Goal: Task Accomplishment & Management: Contribute content

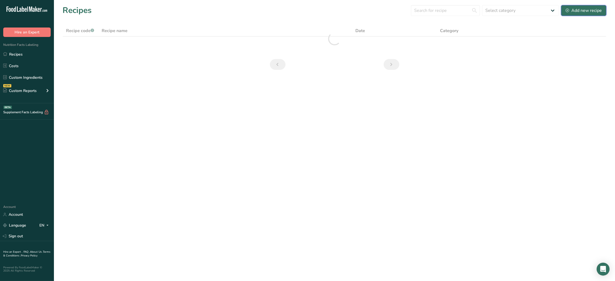
click at [586, 11] on div "Add new recipe" at bounding box center [583, 10] width 36 height 6
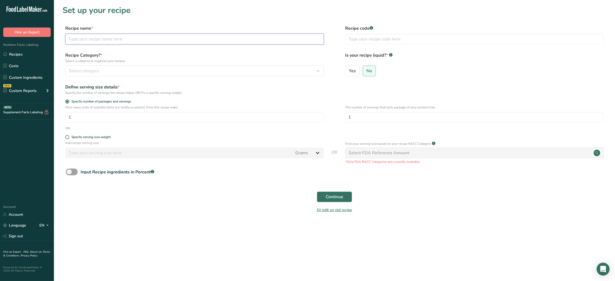
click at [237, 42] on input "text" at bounding box center [194, 39] width 258 height 11
click at [223, 39] on input "text" at bounding box center [194, 39] width 258 height 11
type input "Chicken Kabsa"
click at [365, 40] on input "text" at bounding box center [474, 39] width 258 height 11
type input "NUTRI"
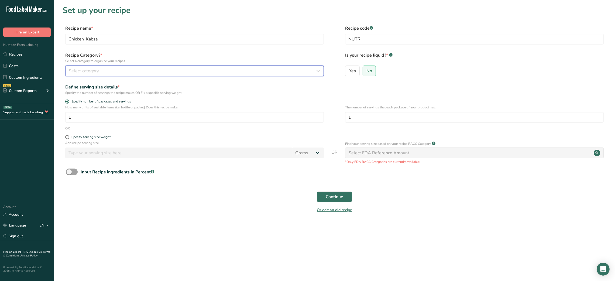
click at [279, 71] on div "Select category" at bounding box center [193, 71] width 248 height 6
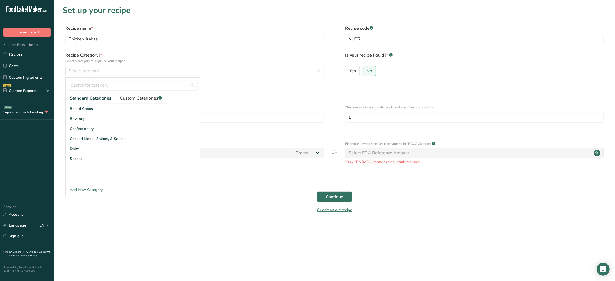
click at [151, 94] on link "Custom Categories .a-a{fill:#347362;}.b-a{fill:#fff;}" at bounding box center [141, 98] width 50 height 11
click at [135, 179] on link "2" at bounding box center [137, 179] width 8 height 8
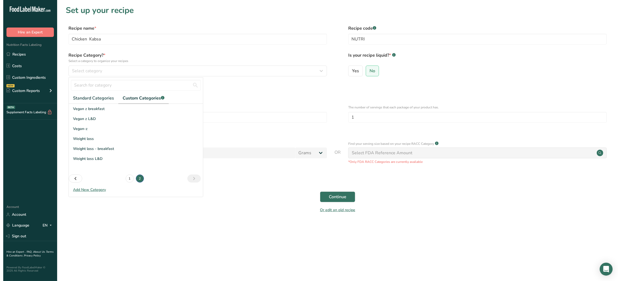
scroll to position [0, 0]
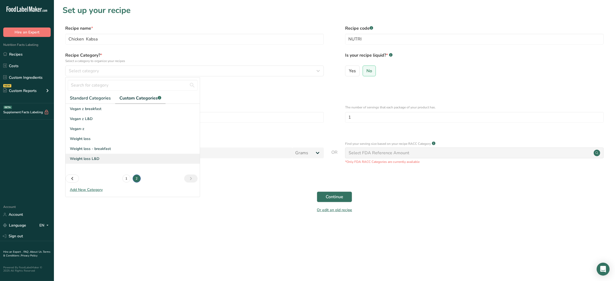
click at [92, 160] on span "Weight loss L&D" at bounding box center [85, 159] width 30 height 6
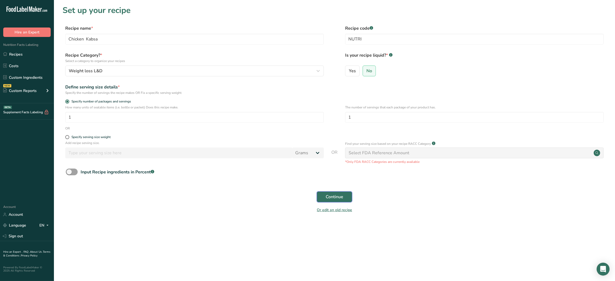
click at [333, 195] on span "Continue" at bounding box center [335, 197] width 18 height 6
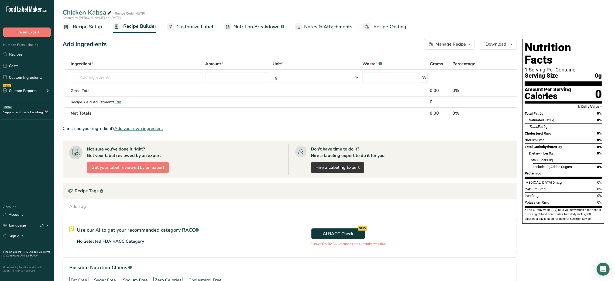
click at [139, 46] on div "Add Ingredients Manage Recipe Delete Recipe Duplicate Recipe Scale Recipe Save …" at bounding box center [290, 44] width 454 height 11
click at [112, 79] on input "text" at bounding box center [137, 77] width 133 height 11
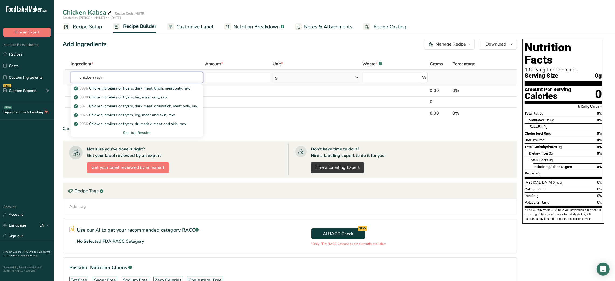
click at [100, 78] on input "chicken raw" at bounding box center [137, 77] width 133 height 11
type input "chicken grilled"
click at [145, 135] on div "See full Results" at bounding box center [137, 133] width 124 height 6
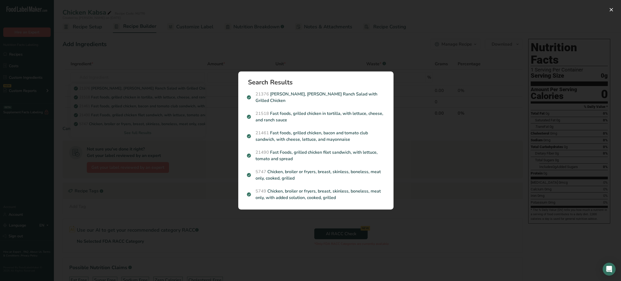
click at [184, 127] on div "Search results modal" at bounding box center [310, 140] width 621 height 281
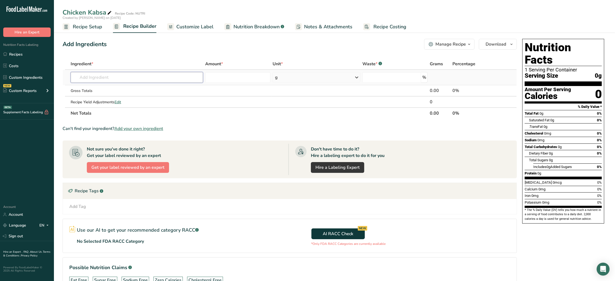
click at [115, 74] on input "text" at bounding box center [137, 77] width 133 height 11
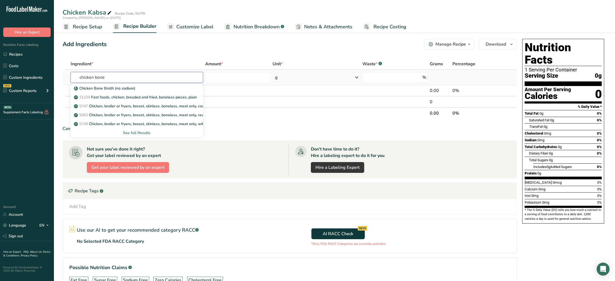
type input "chicken bone"
click at [142, 132] on div "See full Results" at bounding box center [137, 133] width 124 height 6
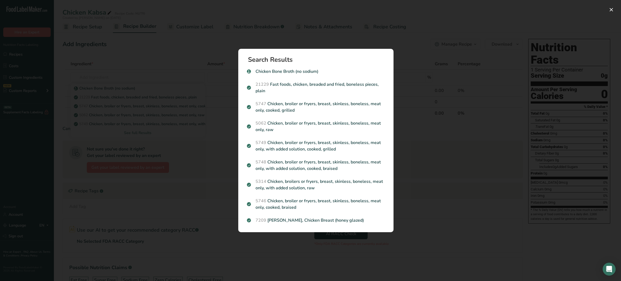
click at [209, 175] on div "Search results modal" at bounding box center [310, 140] width 621 height 281
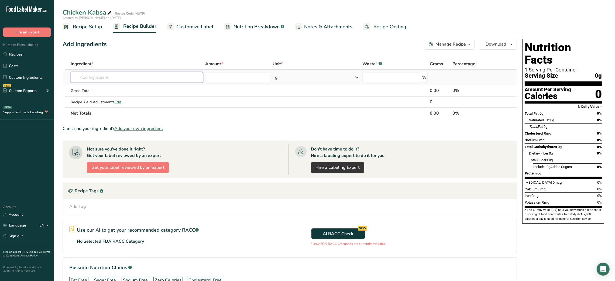
click at [106, 75] on input "text" at bounding box center [137, 77] width 133 height 11
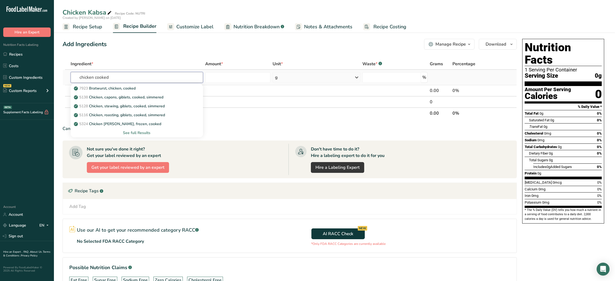
type input "chicken cooked"
click at [138, 133] on div "See full Results" at bounding box center [137, 133] width 124 height 6
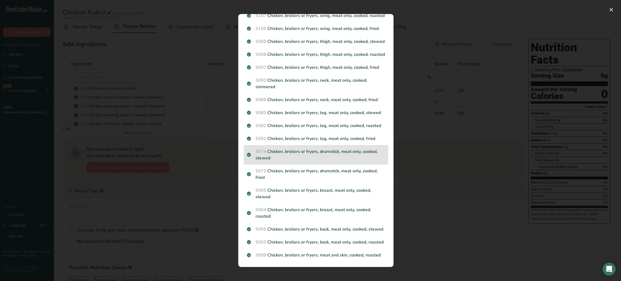
scroll to position [525, 0]
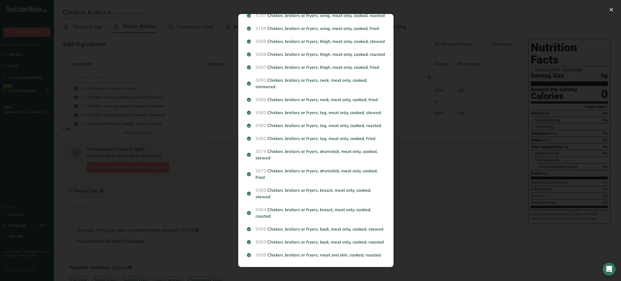
click at [131, 140] on div "Search results modal" at bounding box center [310, 140] width 621 height 281
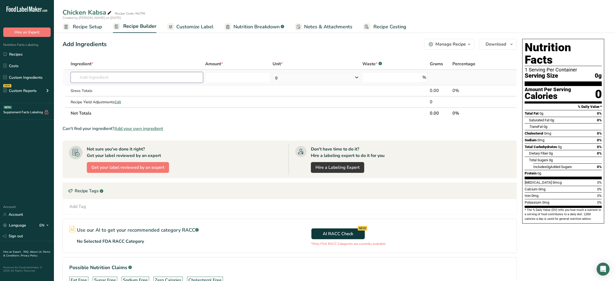
click at [117, 80] on input "text" at bounding box center [137, 77] width 133 height 11
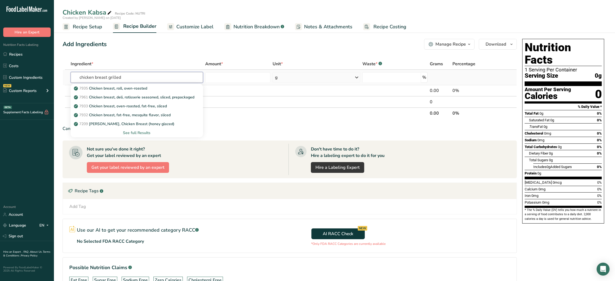
click at [114, 79] on input "chicken breast grilled" at bounding box center [137, 77] width 133 height 11
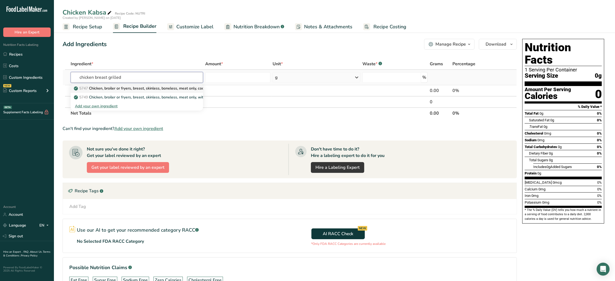
type input "chicken breast grilled"
click at [164, 91] on link "5747 Chicken, broiler or fryers, breast, skinless, boneless, meat only, cooked,…" at bounding box center [137, 88] width 133 height 9
type input "Chicken, broiler or fryers, breast, skinless, boneless, meat only, cooked, gril…"
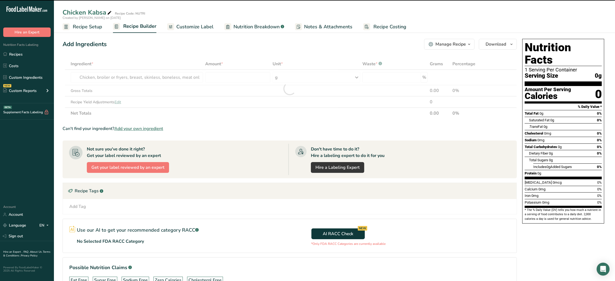
type input "0"
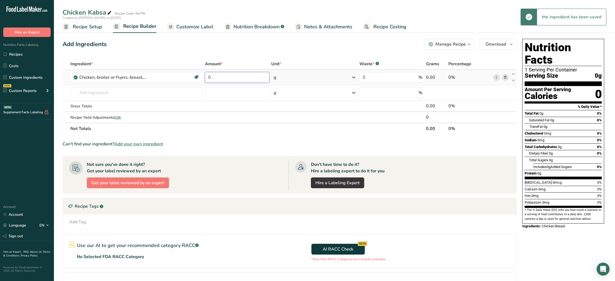
click at [208, 74] on input "0" at bounding box center [237, 77] width 64 height 11
type input "150"
click at [212, 77] on input "150" at bounding box center [237, 77] width 64 height 11
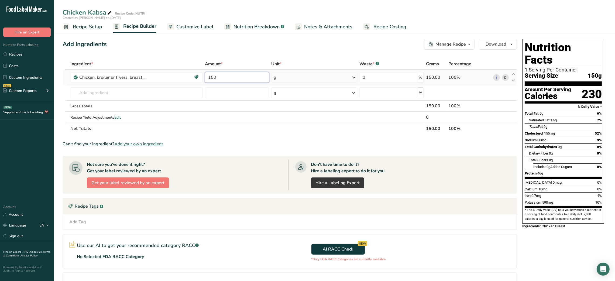
click at [212, 77] on input "150" at bounding box center [237, 77] width 64 height 11
click at [129, 92] on div "Ingredient * Amount * Unit * Waste * .a-a{fill:#347362;}.b-a{fill:#fff;} Grams …" at bounding box center [290, 96] width 454 height 76
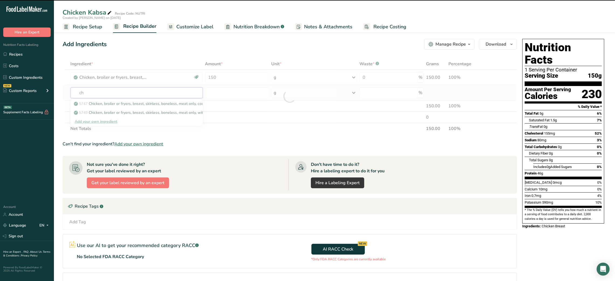
type input "chi"
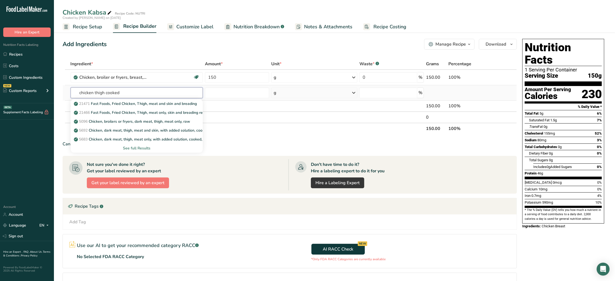
type input "chicken thigh cooked"
click at [146, 149] on div "See full Results" at bounding box center [137, 148] width 124 height 6
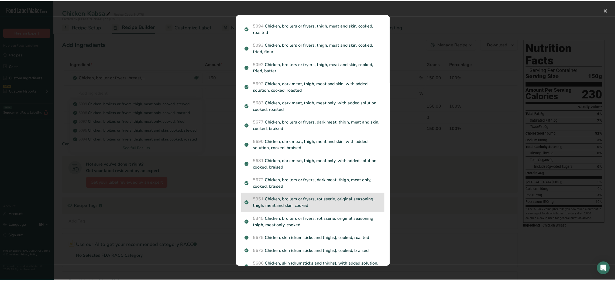
scroll to position [124, 0]
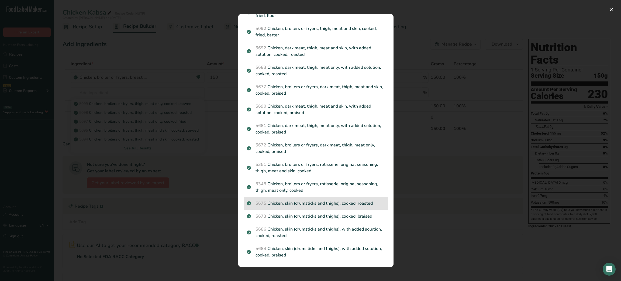
click at [304, 202] on p "5675 Chicken, skin (drumsticks and thighs), cooked, roasted" at bounding box center [316, 203] width 138 height 6
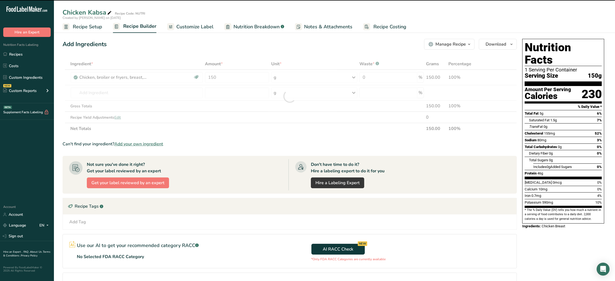
type input "0"
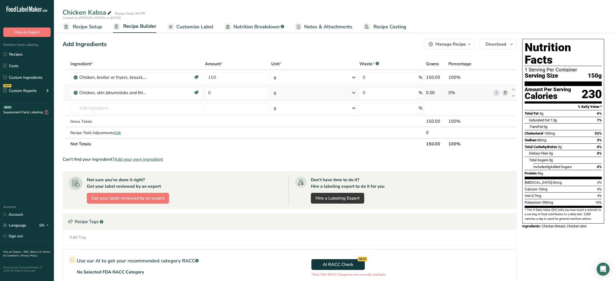
click at [506, 95] on icon at bounding box center [505, 93] width 4 height 6
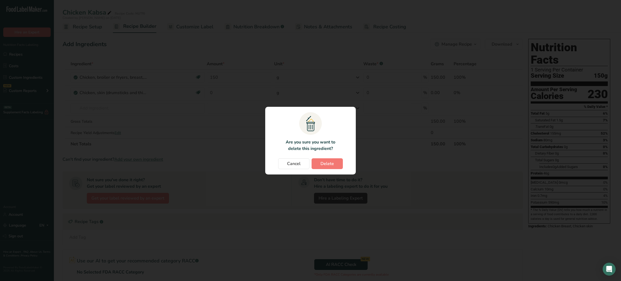
click at [323, 157] on section ".a{fill:#f5f3ed;}.b,.e{fill:#0f393a;}.c{fill:none;}.d{fill:#f2c549;}.e{stroke:r…" at bounding box center [310, 141] width 91 height 68
click at [323, 159] on button "Delete" at bounding box center [327, 163] width 31 height 11
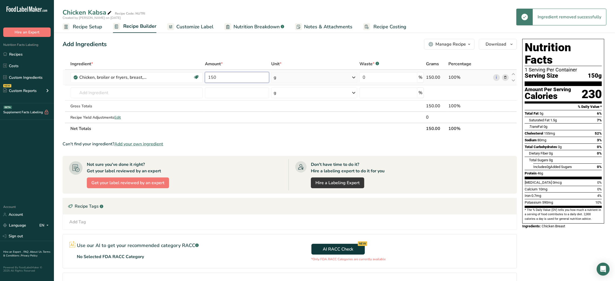
click at [210, 77] on input "150" at bounding box center [237, 77] width 64 height 11
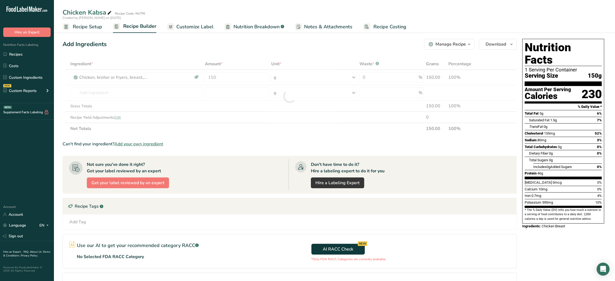
click at [84, 25] on span "Recipe Setup" at bounding box center [87, 26] width 29 height 7
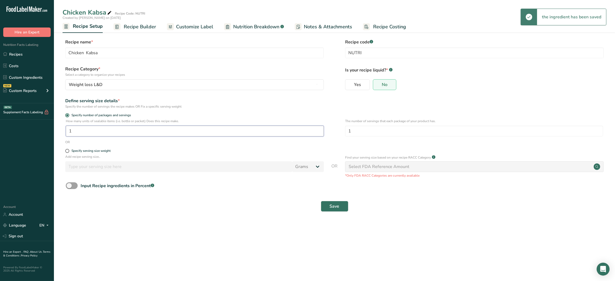
click at [98, 129] on input "1" at bounding box center [195, 131] width 258 height 11
type input "4"
click at [148, 26] on span "Recipe Builder" at bounding box center [140, 26] width 32 height 7
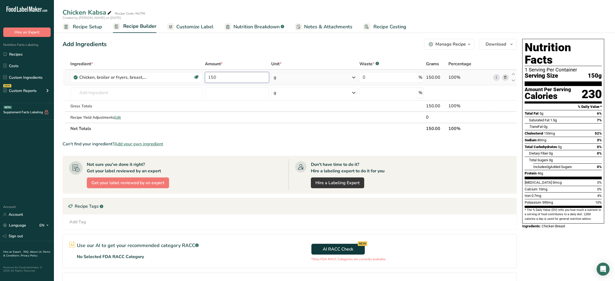
click at [212, 77] on input "150" at bounding box center [237, 77] width 64 height 11
type input "600"
click at [148, 90] on div "Ingredient * Amount * Unit * Waste * .a-a{fill:#347362;}.b-a{fill:#fff;} Grams …" at bounding box center [290, 96] width 454 height 76
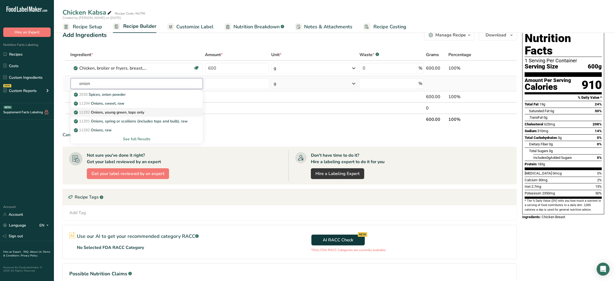
scroll to position [6, 0]
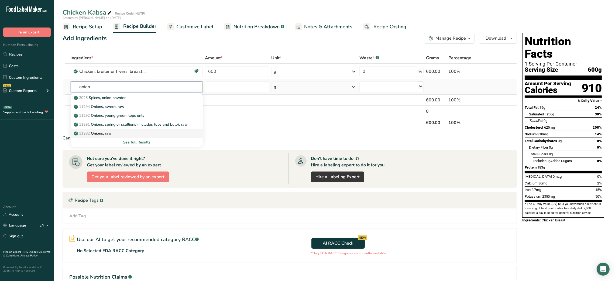
type input "onion"
click at [106, 130] on p "11282 Onions, raw" at bounding box center [93, 133] width 37 height 6
type input "Onions, raw"
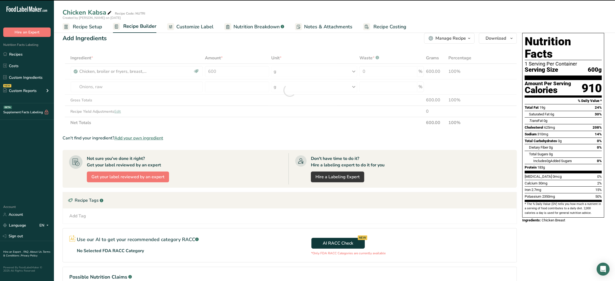
type input "0"
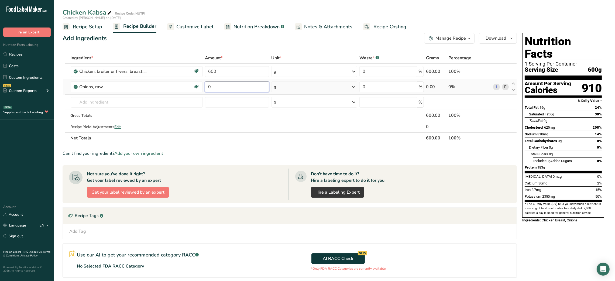
click at [209, 88] on input "0" at bounding box center [237, 86] width 64 height 11
click at [209, 88] on input "100" at bounding box center [237, 86] width 64 height 11
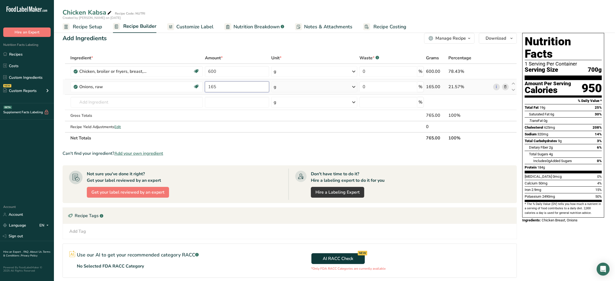
type input "165"
click at [198, 32] on link "Customize Label" at bounding box center [190, 27] width 46 height 12
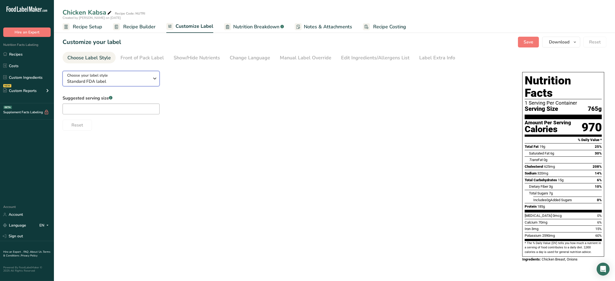
click at [135, 78] on span "Standard FDA label" at bounding box center [108, 81] width 82 height 6
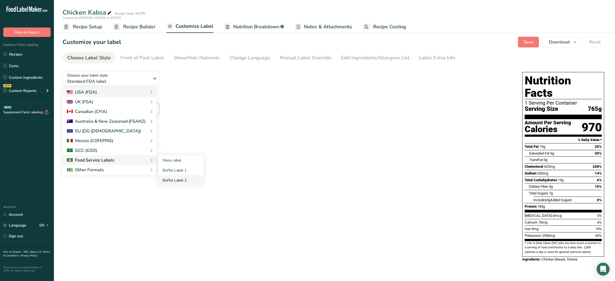
click at [176, 177] on link "Buffet Label 2" at bounding box center [180, 180] width 45 height 10
checkbox input "false"
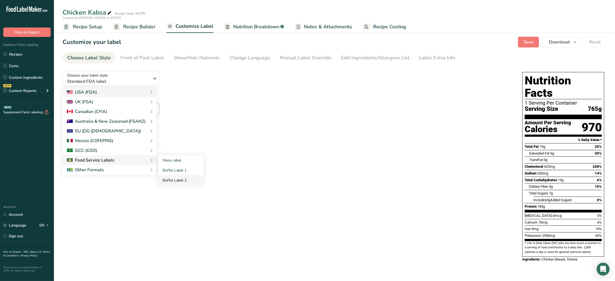
checkbox input "false"
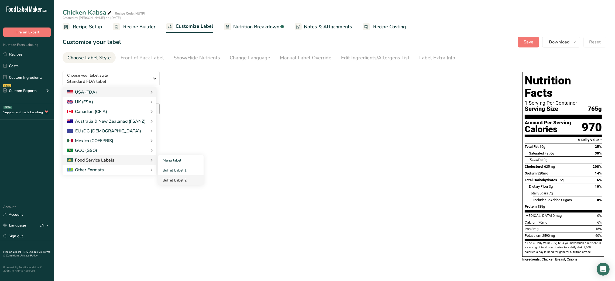
checkbox input "false"
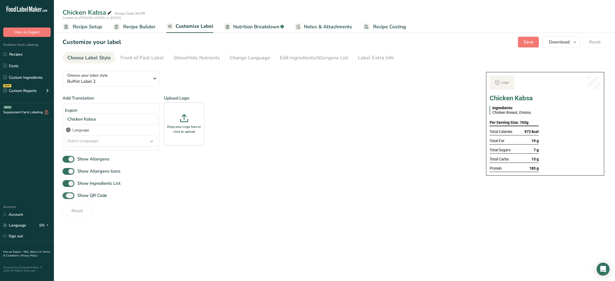
click at [93, 195] on span "Show QR Code" at bounding box center [90, 195] width 33 height 6
click at [66, 195] on input "Show QR Code" at bounding box center [65, 196] width 4 height 4
checkbox input "false"
click at [203, 56] on div "Show/Hide Nutrients" at bounding box center [197, 57] width 46 height 7
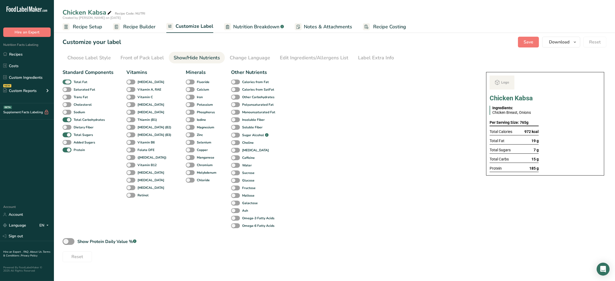
click at [77, 84] on b "Total Fat" at bounding box center [81, 82] width 14 height 5
click at [66, 84] on input "Total Fat" at bounding box center [65, 82] width 4 height 4
checkbox input "false"
click at [67, 150] on span at bounding box center [67, 149] width 9 height 5
click at [66, 150] on input "Protein" at bounding box center [65, 150] width 4 height 4
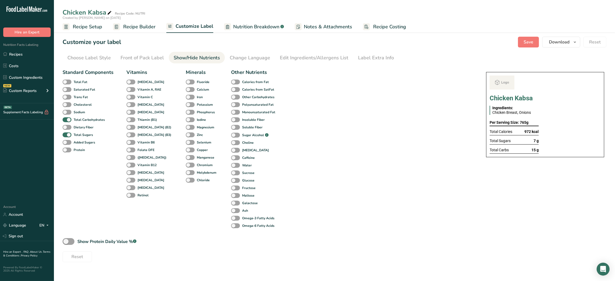
click at [64, 154] on div "Protein" at bounding box center [69, 150] width 13 height 8
click at [67, 151] on span at bounding box center [67, 149] width 9 height 5
click at [66, 151] on input "Protein" at bounding box center [65, 150] width 4 height 4
checkbox input "true"
click at [69, 133] on div "Total Sugars" at bounding box center [69, 135] width 13 height 8
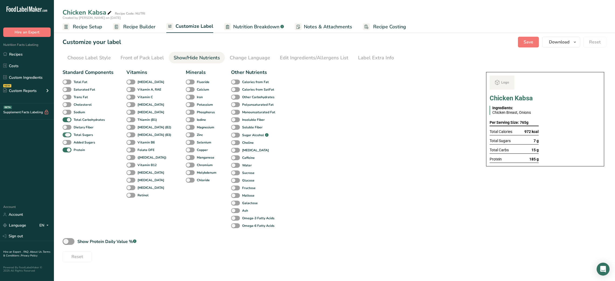
click at [67, 134] on span at bounding box center [67, 134] width 9 height 5
click at [66, 134] on input "Total Sugars" at bounding box center [65, 135] width 4 height 4
checkbox input "false"
drag, startPoint x: 373, startPoint y: 33, endPoint x: 377, endPoint y: 29, distance: 5.9
click at [377, 29] on div "Chicken Kabsa Recipe Code: NUTRI Created by [PERSON_NAME] on [DATE] Recipe Setu…" at bounding box center [334, 149] width 561 height 243
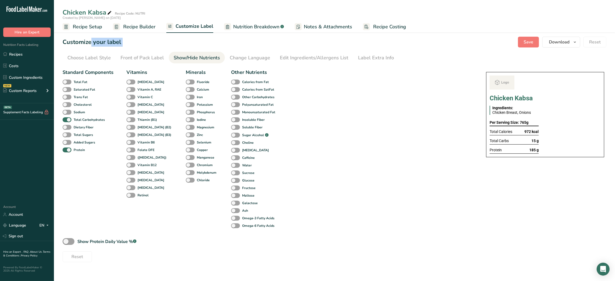
click at [377, 29] on span "Recipe Costing" at bounding box center [389, 26] width 33 height 7
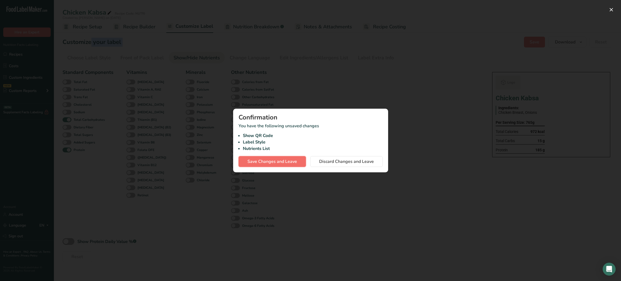
click at [280, 164] on span "Save Changes and Leave" at bounding box center [272, 161] width 50 height 6
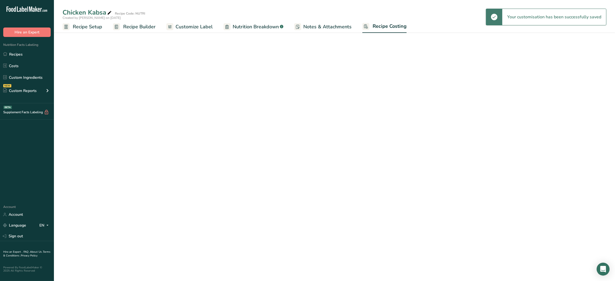
select select "1"
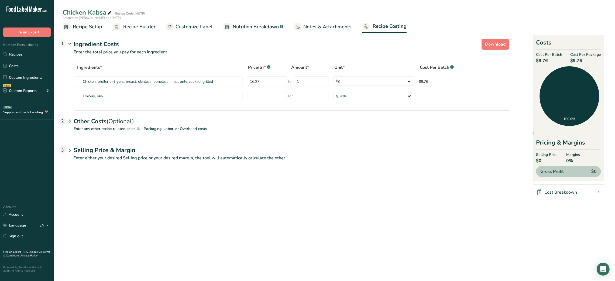
click at [254, 27] on span "Nutrition Breakdown" at bounding box center [256, 26] width 46 height 7
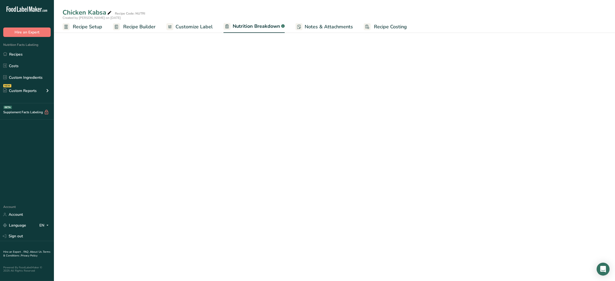
select select "Calories"
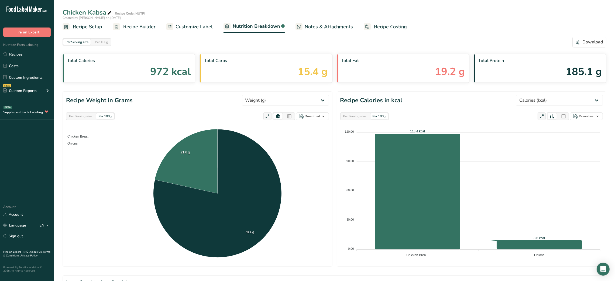
click at [200, 34] on div "Per Serving size Per 100g Download Total Calories 972 kcal Total Carbs 15.4 g T…" at bounding box center [334, 218] width 561 height 381
click at [197, 31] on link "Customize Label" at bounding box center [189, 27] width 46 height 12
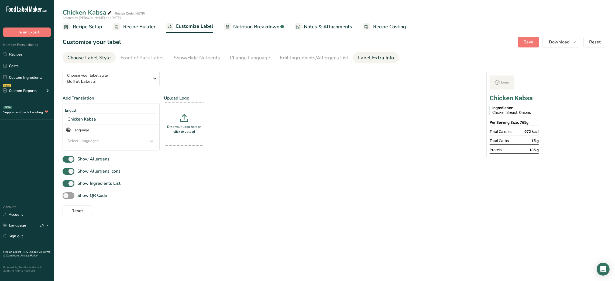
click at [366, 53] on link "Label Extra Info" at bounding box center [376, 58] width 36 height 12
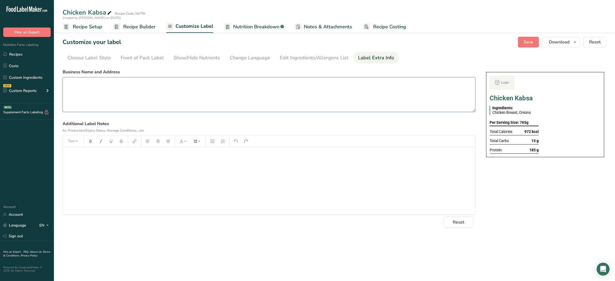
click at [170, 85] on textarea at bounding box center [269, 94] width 413 height 34
paste textarea "USE BY: [DATE] KEEP REFRIGERATED BELOW 5 DEGREE REHEAT BEFORE EATING DINNER"
click at [72, 104] on textarea "USE BY: [DATE] KEEP REFRIGERATED BELOW 5 DEGREE REHEAT BEFORE EATING DINNER" at bounding box center [269, 94] width 413 height 34
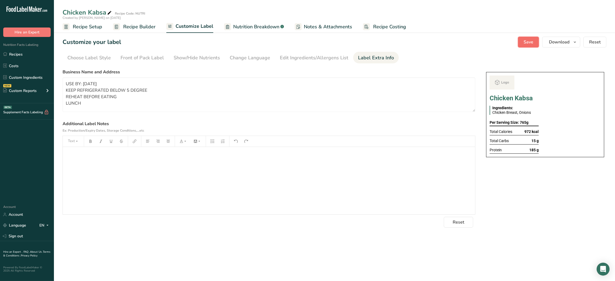
click at [534, 42] on button "Save" at bounding box center [528, 42] width 21 height 11
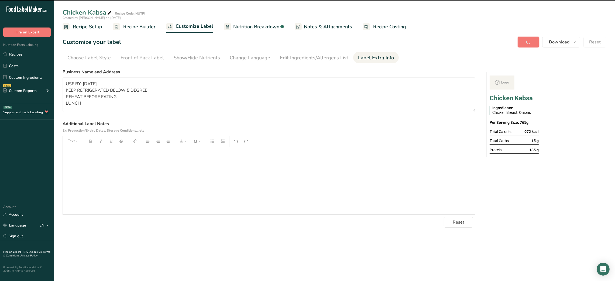
type textarea "USE BY: [DATE] KEEP REFRIGERATED BELOW 5 DEGREE REHEAT BEFORE EATING LUNCH"
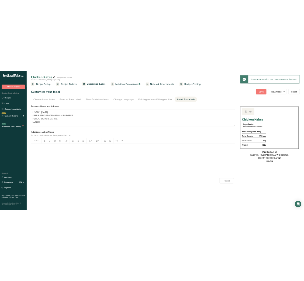
scroll to position [0, 0]
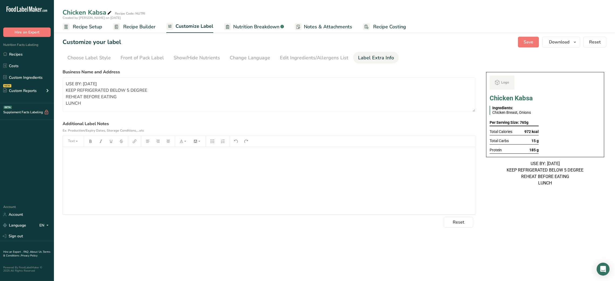
click at [83, 24] on span "Recipe Setup" at bounding box center [87, 26] width 29 height 7
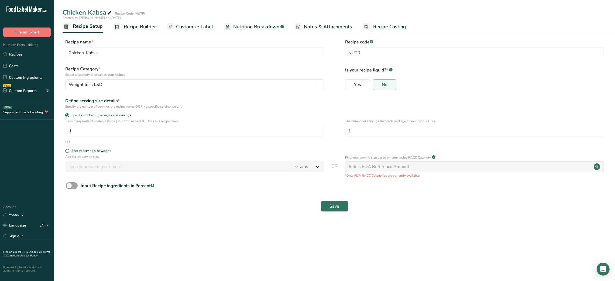
click at [130, 23] on span "Recipe Builder" at bounding box center [140, 26] width 32 height 7
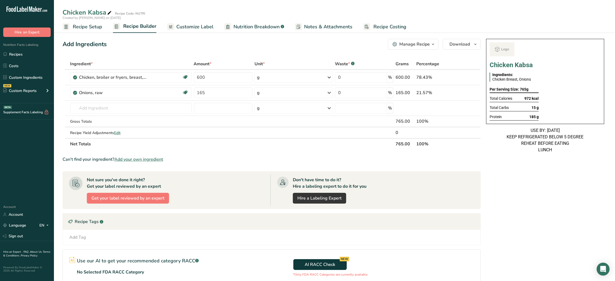
click at [517, 92] on div "Per Serving Size: 765g" at bounding box center [513, 89] width 49 height 7
click at [87, 28] on span "Recipe Setup" at bounding box center [87, 26] width 29 height 7
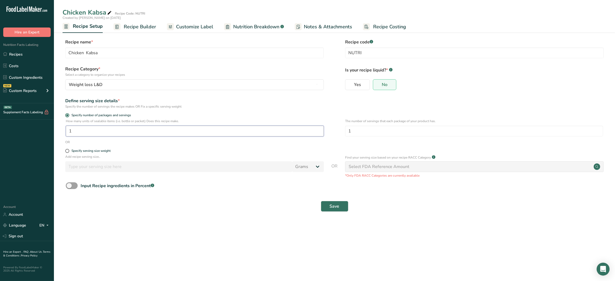
click at [79, 131] on input "1" at bounding box center [195, 131] width 258 height 11
type input "4"
click at [340, 206] on button "Save" at bounding box center [334, 206] width 27 height 11
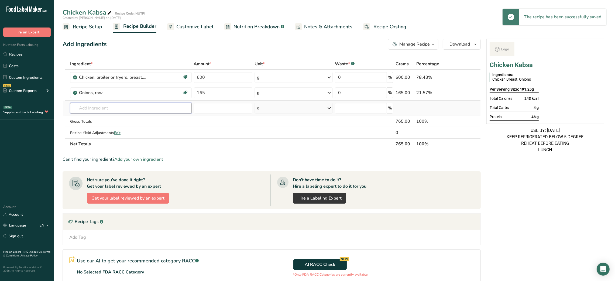
click at [138, 111] on input "text" at bounding box center [130, 108] width 121 height 11
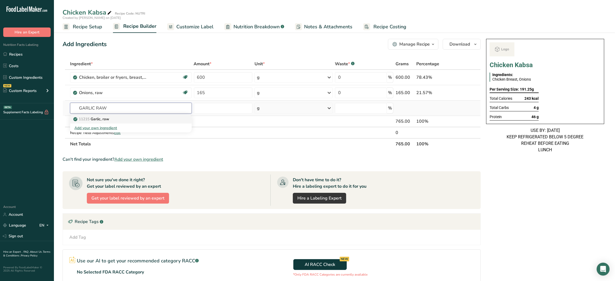
type input "GARLIC RAW"
click at [123, 120] on div "11215 Garlic, raw" at bounding box center [126, 119] width 104 height 6
type input "Garlic, raw"
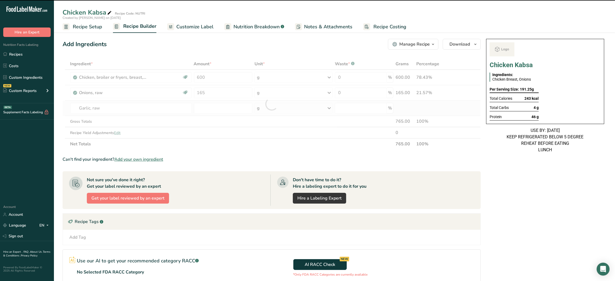
type input "0"
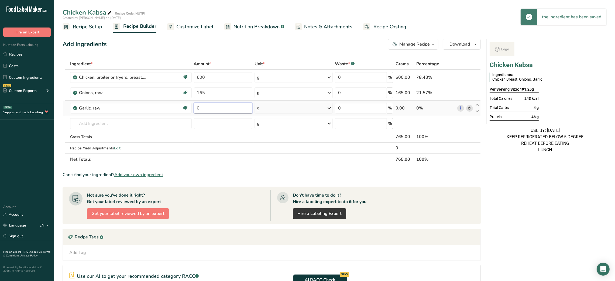
click at [197, 108] on input "0" at bounding box center [223, 108] width 58 height 11
type input "6"
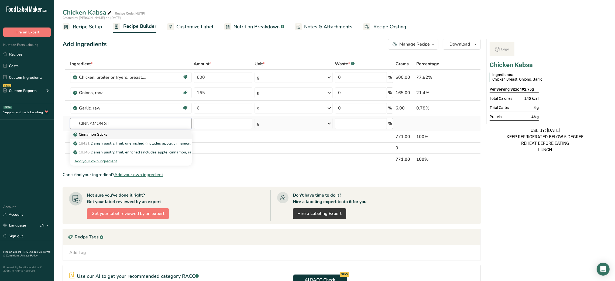
type input "CINNAMON ST"
click at [103, 134] on p "Cinnamon Sticks" at bounding box center [90, 135] width 33 height 6
type input "Cinnamon Sticks"
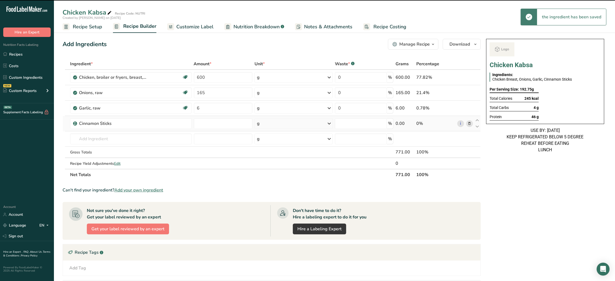
type input "0"
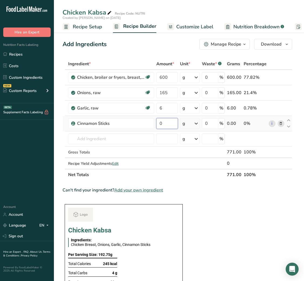
click at [156, 122] on input "0" at bounding box center [166, 123] width 21 height 11
type input "6"
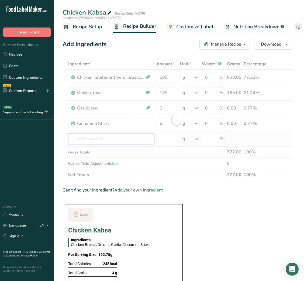
click at [112, 140] on div "Ingredient * Amount * Unit * Waste * .a-a{fill:#347362;}.b-a{fill:#fff;} Grams …" at bounding box center [178, 119] width 230 height 122
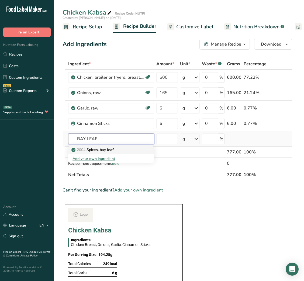
type input "BAY LEAF"
click at [108, 146] on link "2004 Spices, bay leaf" at bounding box center [111, 149] width 86 height 9
type input "Spices, bay leaf"
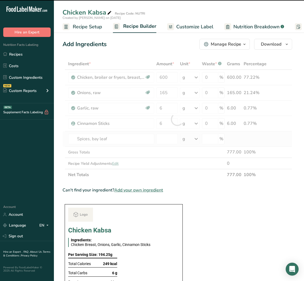
type input "0"
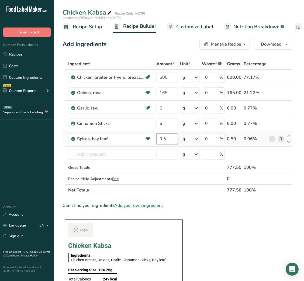
type input "0.5"
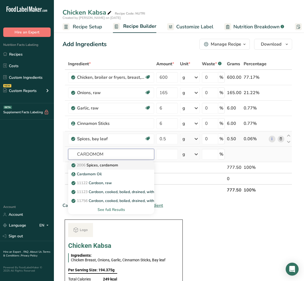
type input "CARDOMOM"
click at [103, 165] on p "2006 Spices, cardamom" at bounding box center [96, 165] width 46 height 6
type input "Spices, cardamom"
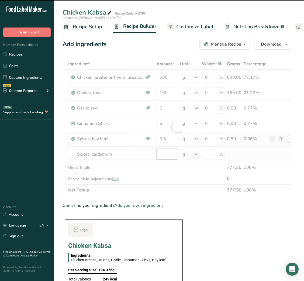
type input "0"
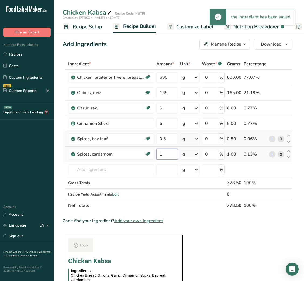
type input "1"
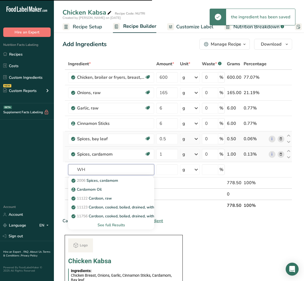
type input "WHO"
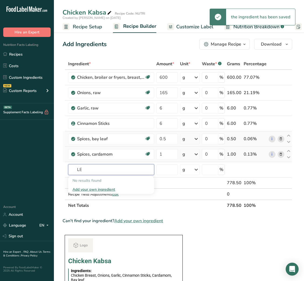
type input "L"
click at [87, 169] on input "WHOLE CLOVES" at bounding box center [111, 169] width 86 height 11
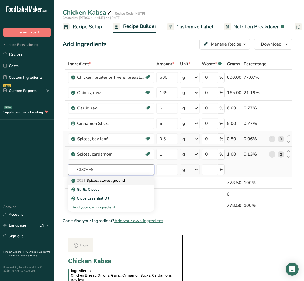
type input "CLOVES"
click at [104, 180] on p "2011 Spices, cloves, ground" at bounding box center [99, 181] width 52 height 6
type input "Spices, cloves, ground"
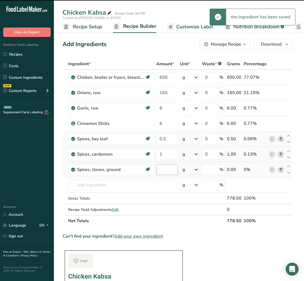
type input "0"
click at [160, 172] on input "0" at bounding box center [166, 169] width 21 height 11
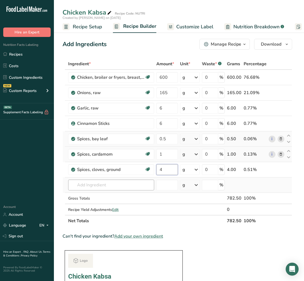
type input "4"
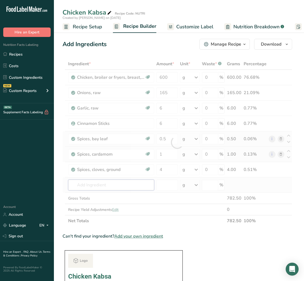
click at [123, 182] on div "Ingredient * Amount * Unit * Waste * .a-a{fill:#347362;}.b-a{fill:#fff;} Grams …" at bounding box center [178, 142] width 230 height 168
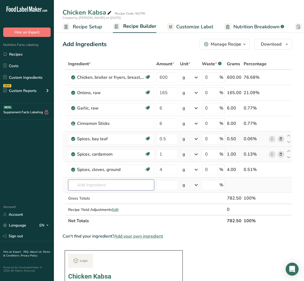
click at [99, 184] on input "text" at bounding box center [111, 185] width 86 height 11
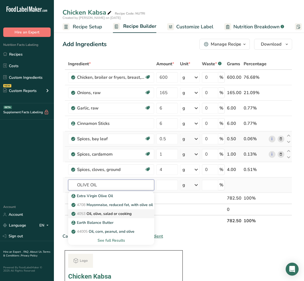
type input "OLIVE OIL"
click at [101, 212] on p "4053 Oil, olive, salad or cooking" at bounding box center [102, 214] width 59 height 6
type input "Oil, olive, salad or cooking"
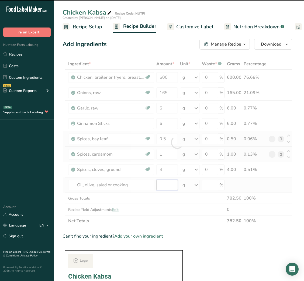
type input "0"
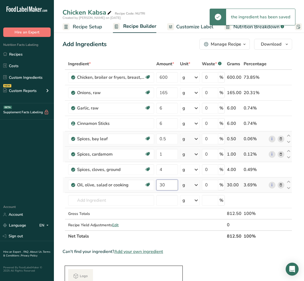
type input "3"
type input "45"
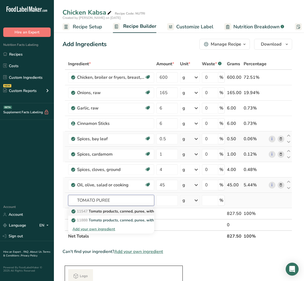
type input "TOMATO PUREE"
click at [124, 214] on p "11547 Tomato products, canned, puree, without salt added" at bounding box center [126, 211] width 106 height 6
type input "Tomato products, canned, puree, without salt added"
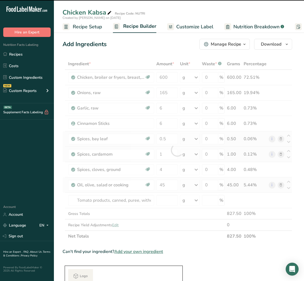
type input "0"
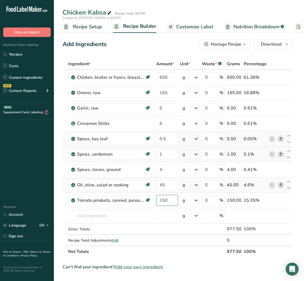
type input "150"
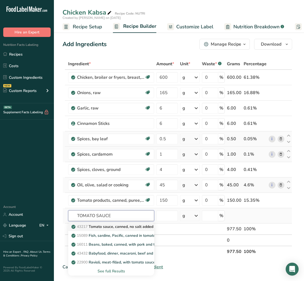
type input "TOMATO SAUCE"
click at [112, 227] on p "43217 Tomato sauce, canned, no salt added" at bounding box center [113, 227] width 81 height 6
type input "Tomato sauce, canned, no salt added"
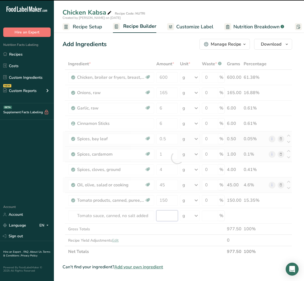
type input "0"
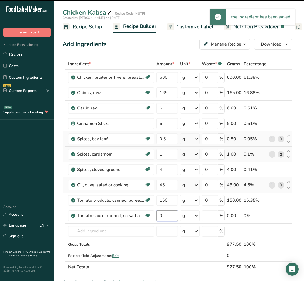
type input "0"
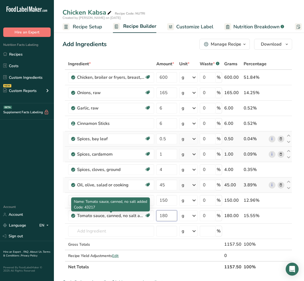
type input "180"
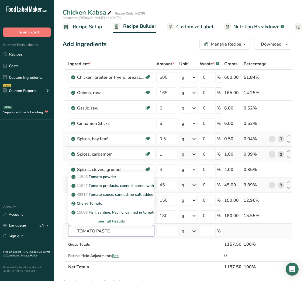
type input "TOMATO PASTE"
click at [107, 220] on div "See full Results" at bounding box center [111, 221] width 77 height 6
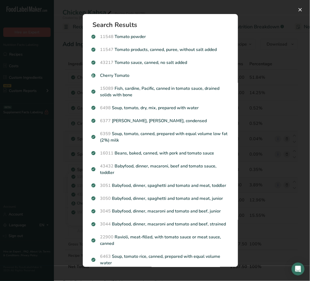
click at [253, 201] on div "Search results modal" at bounding box center [155, 140] width 310 height 281
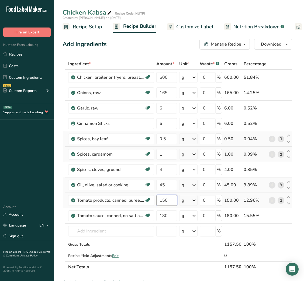
click at [161, 201] on input "150" at bounding box center [166, 200] width 21 height 11
type input "180"
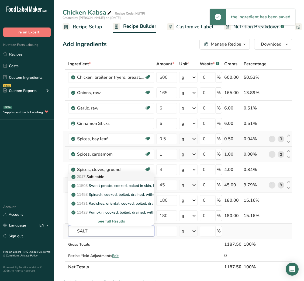
type input "SALT"
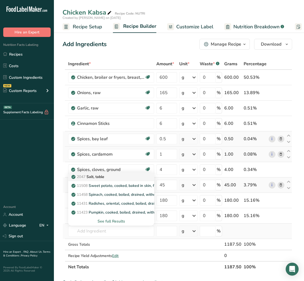
click at [113, 177] on div "2047 Salt, table" at bounding box center [107, 177] width 69 height 6
type input "Salt, table"
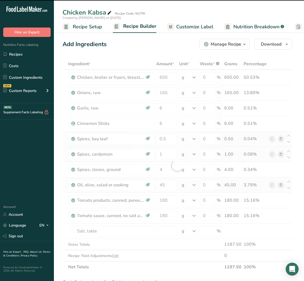
type input "0"
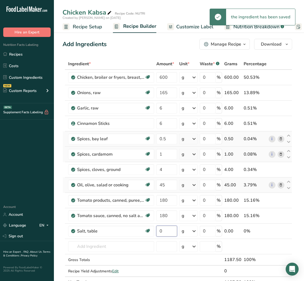
click at [164, 229] on input "0" at bounding box center [166, 231] width 21 height 11
type input "10"
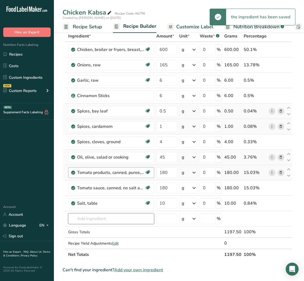
scroll to position [27, 0]
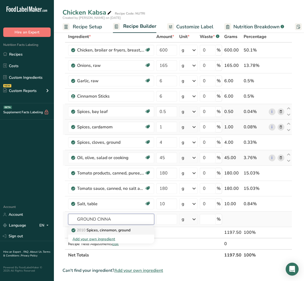
type input "GROUND CINNA"
click at [127, 233] on p "2010 Spices, cinnamon, ground" at bounding box center [102, 230] width 58 height 6
type input "Spices, cinnamon, ground"
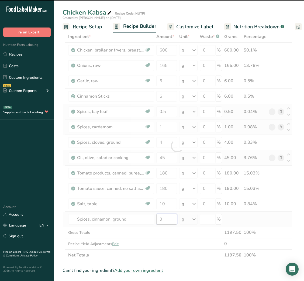
type input "1"
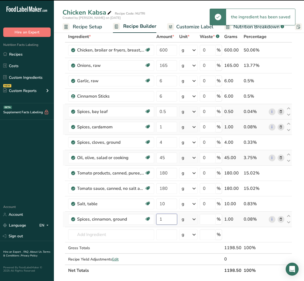
type input "0"
type input "1"
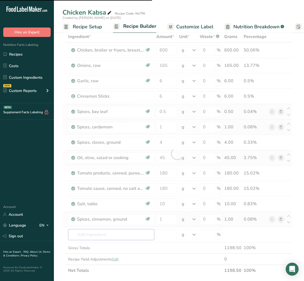
type input "B"
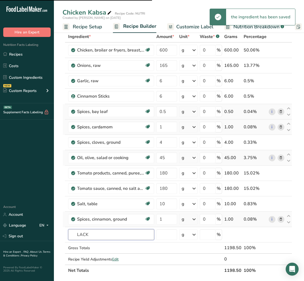
type input "LACK"
type input "P"
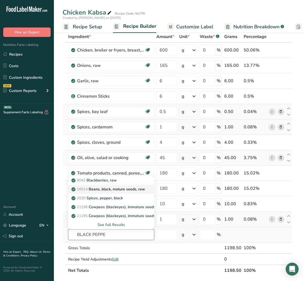
type input "BLACK PEPPE"
click at [96, 215] on p "11195 Cowpeas (blackeyes), immature seeds, frozen, unprepared" at bounding box center [132, 216] width 118 height 6
type input "Cowpeas (blackeyes), immature seeds, frozen, unprepared"
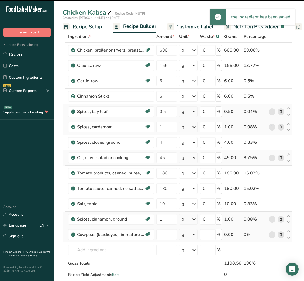
type input "0"
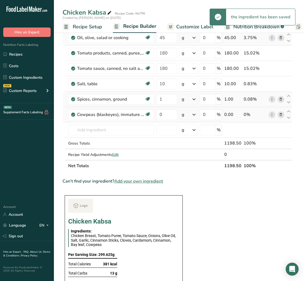
scroll to position [149, 0]
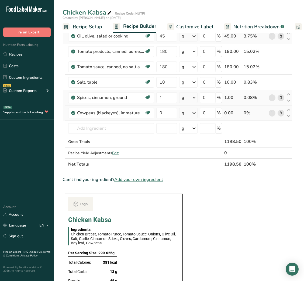
click at [282, 114] on icon at bounding box center [281, 113] width 4 height 6
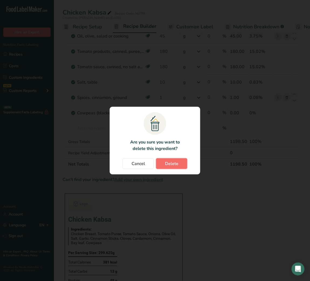
click at [170, 166] on span "Delete" at bounding box center [171, 163] width 13 height 6
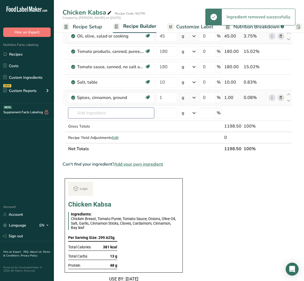
click at [89, 113] on input "text" at bounding box center [111, 113] width 86 height 11
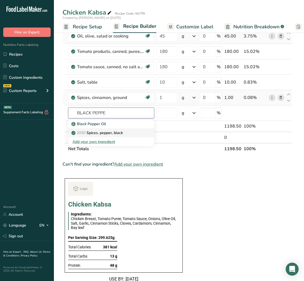
type input "BLACK PEPPE"
click at [111, 132] on p "2030 Spices, pepper, black" at bounding box center [98, 133] width 50 height 6
type input "Spices, pepper, black"
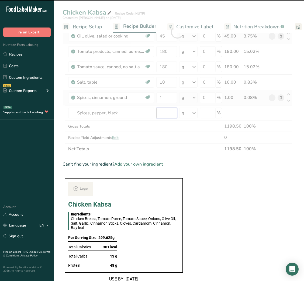
type input "0"
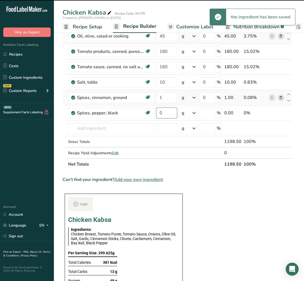
type input "0"
type input "1"
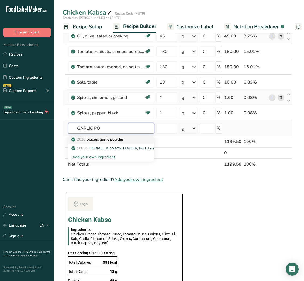
type input "GARLIC PO"
click at [110, 137] on p "2020 Spices, garlic powder" at bounding box center [98, 139] width 51 height 6
type input "Spices, garlic powder"
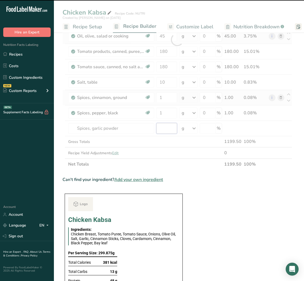
type input "0"
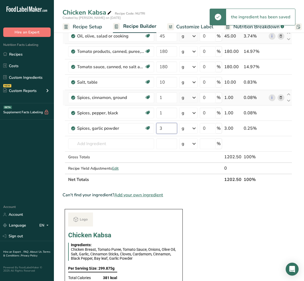
type input "3"
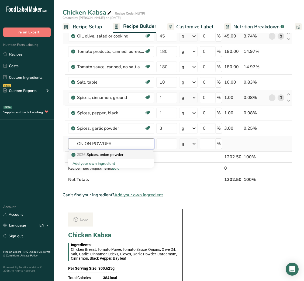
type input "ONION POWDER"
click at [125, 155] on div "2026 Spices, onion powder" at bounding box center [107, 155] width 69 height 6
type input "Spices, onion powder"
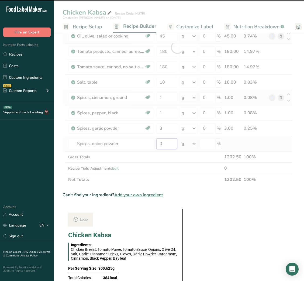
type input "3"
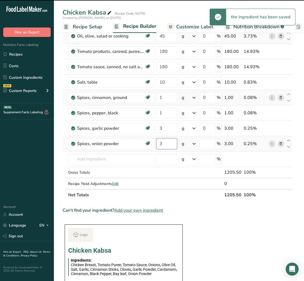
type input "0"
type input "3"
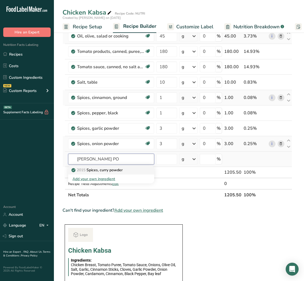
type input "[PERSON_NAME] PO"
click at [114, 172] on p "2015 Spices, [PERSON_NAME] powder" at bounding box center [98, 170] width 50 height 6
type input "Spices, curry powder"
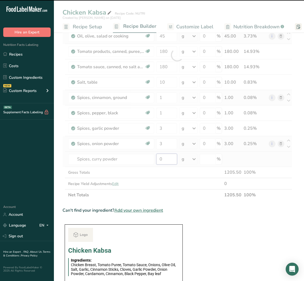
type input "3"
type input "0"
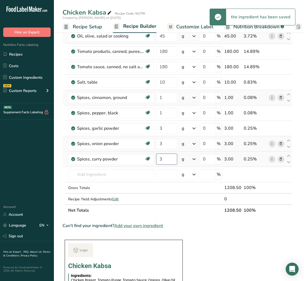
type input "3"
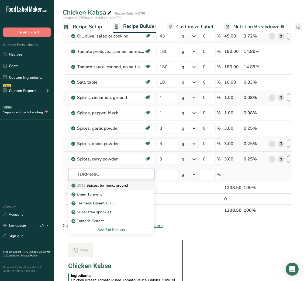
type input "TURMERIC"
click at [110, 182] on link "2043 Spices, turmeric, ground" at bounding box center [111, 185] width 86 height 9
type input "Spices, turmeric, ground"
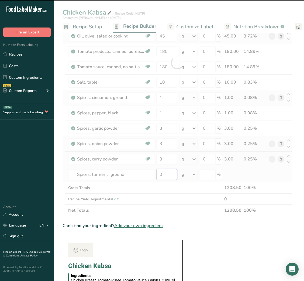
type input "1"
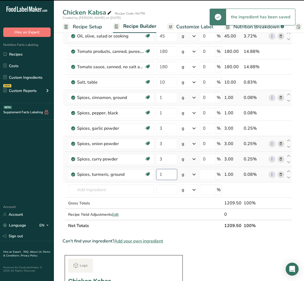
type input "0"
type input "1"
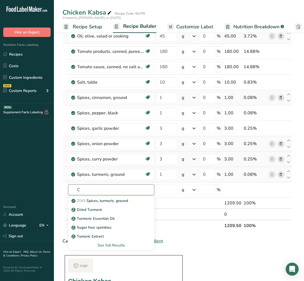
type input "C"
click at [60, 141] on section "Add Ingredients Manage Recipe Delete Recipe Duplicate Recipe Scale Recipe Save …" at bounding box center [179, 231] width 250 height 704
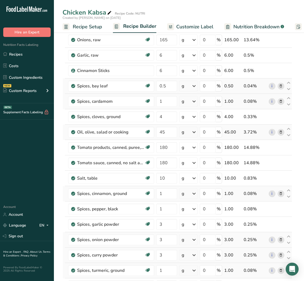
scroll to position [45, 0]
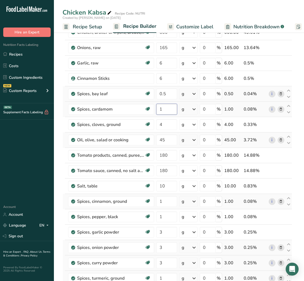
click at [160, 109] on input "1" at bounding box center [166, 109] width 21 height 11
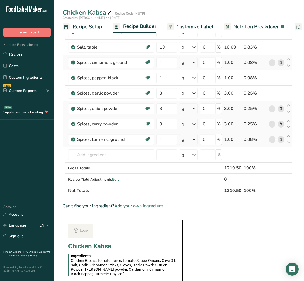
scroll to position [185, 0]
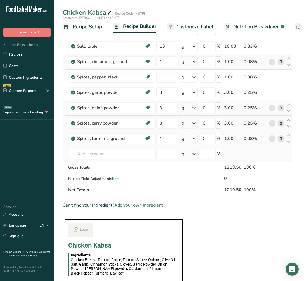
type input "2"
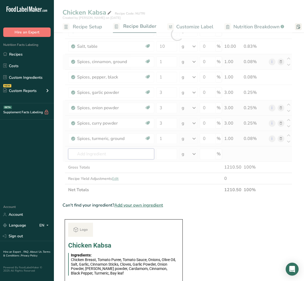
click at [98, 155] on div "Ingredient * Amount * Unit * Waste * .a-a{fill:#347362;}.b-a{fill:#fff;} Grams …" at bounding box center [178, 35] width 230 height 322
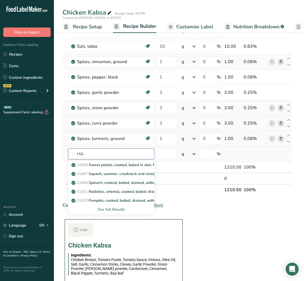
type input "H"
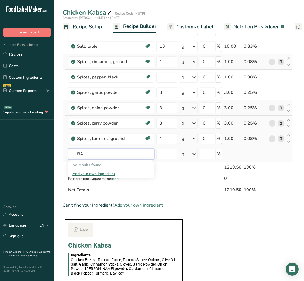
type input "B"
type input "7"
type input "SEVEN SPICE"
click at [92, 163] on p "Seven Spices" at bounding box center [86, 165] width 27 height 6
type input "Seven Spices"
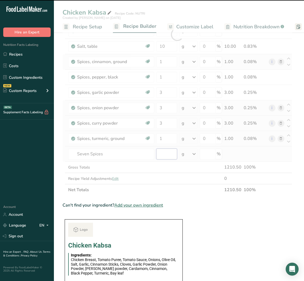
type input "0"
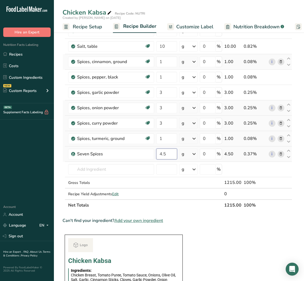
type input "4.5"
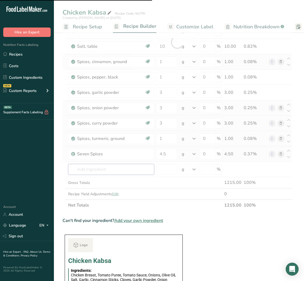
type input "C"
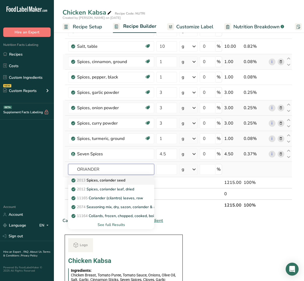
type input "ORIANDER"
click at [98, 181] on p "2013 Spices, coriander seed" at bounding box center [99, 180] width 53 height 6
type input "Spices, coriander seed"
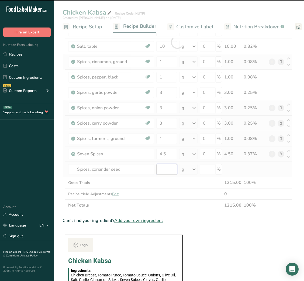
type input "0"
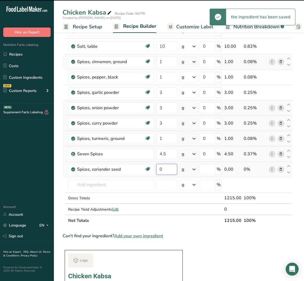
type input "0"
type input "2"
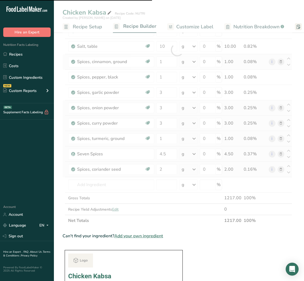
click at [85, 184] on div at bounding box center [178, 50] width 230 height 353
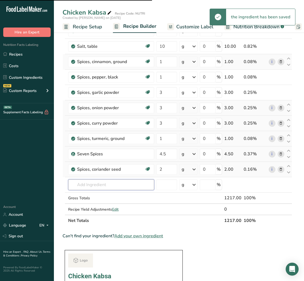
click at [85, 184] on input "text" at bounding box center [111, 184] width 86 height 11
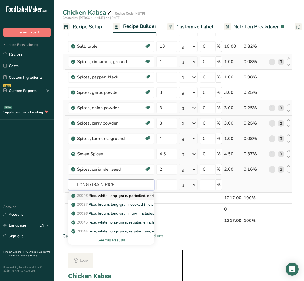
type input "LONG GRAIN RICE"
click at [112, 197] on p "20046 Rice, white, long-grain, parboiled, enriched, dry" at bounding box center [121, 196] width 97 height 6
type input "Rice, white, long-grain, parboiled, enriched, dry"
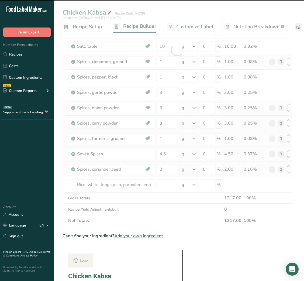
type input "0"
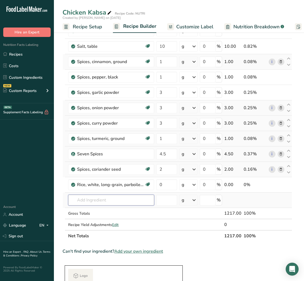
click at [86, 200] on input "text" at bounding box center [111, 200] width 86 height 11
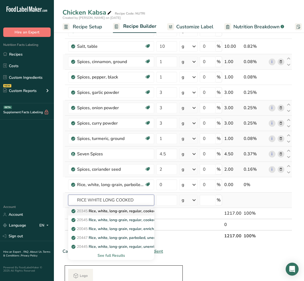
type input "RICE WHITE LONG COOKED"
click at [129, 213] on p "20345 Rice, white, long-grain, regular, cooked, enriched, with salt" at bounding box center [131, 211] width 117 height 6
type input "Rice, white, long-grain, regular, cooked, enriched, with salt"
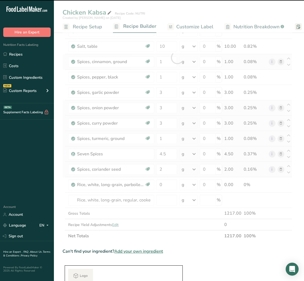
type input "0"
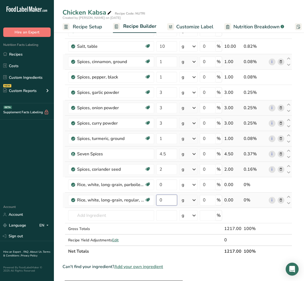
click at [168, 202] on input "0" at bounding box center [166, 200] width 21 height 11
type input "200"
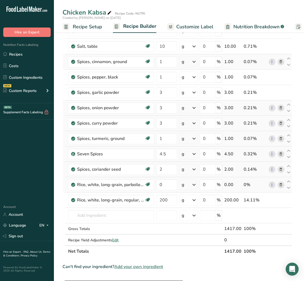
click at [281, 185] on icon at bounding box center [281, 185] width 4 height 6
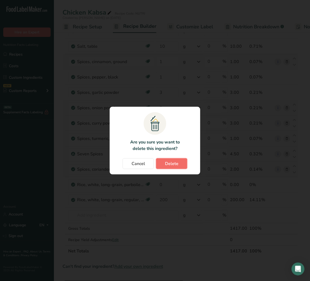
click at [170, 163] on span "Delete" at bounding box center [171, 163] width 13 height 6
type input "200"
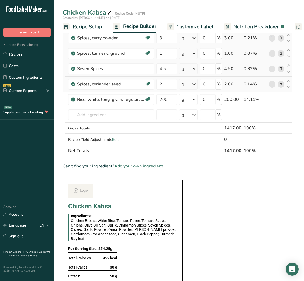
scroll to position [277, 0]
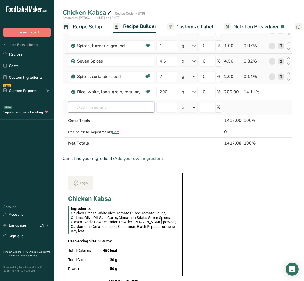
click at [105, 111] on input "text" at bounding box center [111, 107] width 86 height 11
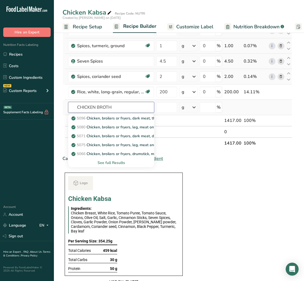
click at [106, 108] on input "CHICKEN BROTH" at bounding box center [111, 107] width 86 height 11
type input "CHICKEN BROTH"
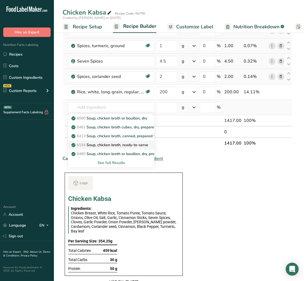
click at [119, 147] on p "6194 Soup, chicken broth, ready-to-serve" at bounding box center [111, 145] width 76 height 6
type input "Soup, chicken broth, ready-to-serve"
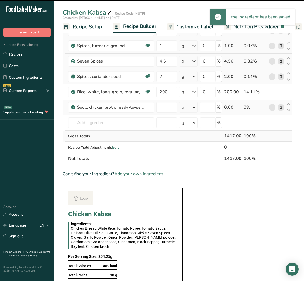
type input "0"
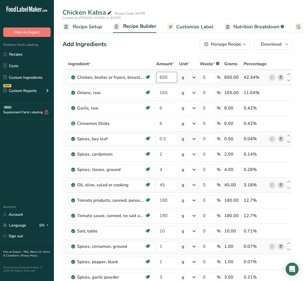
click at [161, 78] on input "600" at bounding box center [166, 77] width 21 height 11
type input "550"
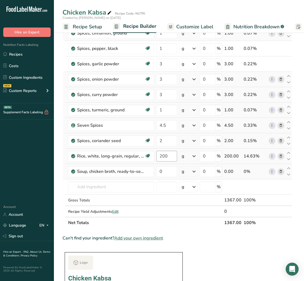
scroll to position [213, 0]
click at [163, 158] on input "200" at bounding box center [166, 156] width 21 height 11
type input "160"
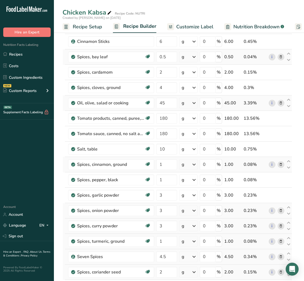
scroll to position [17, 0]
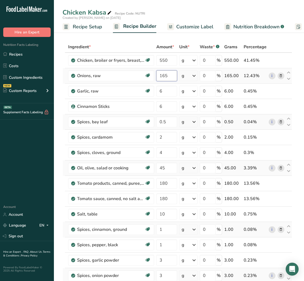
click at [163, 77] on input "165" at bounding box center [166, 75] width 21 height 11
type input "120"
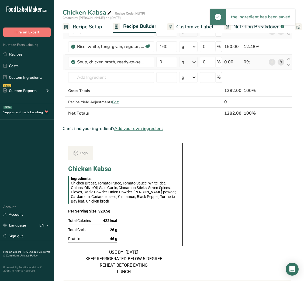
scroll to position [0, 0]
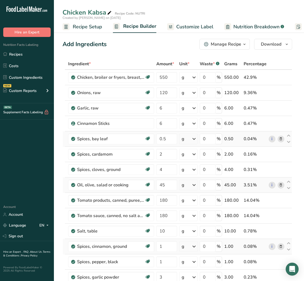
click at [193, 23] on span "Customize Label" at bounding box center [194, 26] width 37 height 7
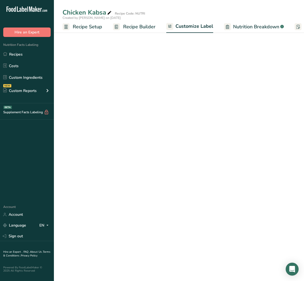
scroll to position [0, 105]
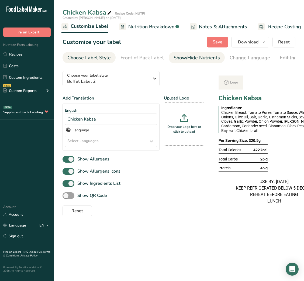
click at [200, 54] on div "Show/Hide Nutrients" at bounding box center [197, 57] width 46 height 7
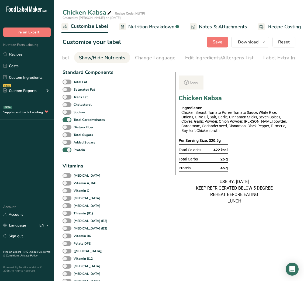
scroll to position [0, 98]
click at [278, 52] on link "Label Extra Info" at bounding box center [278, 58] width 36 height 12
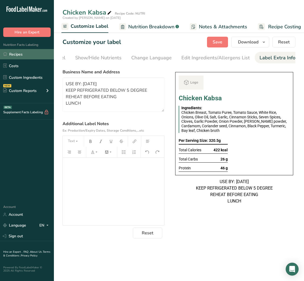
click at [21, 54] on link "Recipes" at bounding box center [27, 54] width 54 height 10
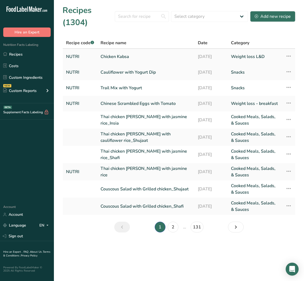
click at [289, 56] on icon at bounding box center [288, 56] width 6 height 10
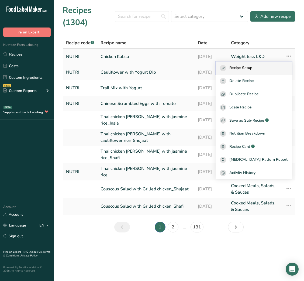
click at [252, 70] on span "Recipe Setup" at bounding box center [240, 68] width 23 height 6
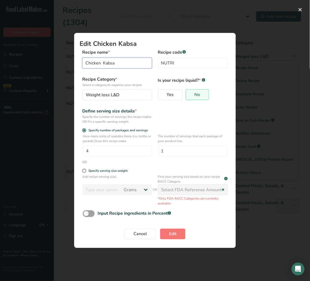
click at [86, 63] on input "Chicken Kabsa" at bounding box center [117, 63] width 70 height 11
click at [91, 61] on input "Saudi Chicken Kabsa" at bounding box center [117, 63] width 70 height 11
click at [101, 64] on input "Chicken Kabsa" at bounding box center [117, 63] width 70 height 11
type input "Chicken Kabsa"
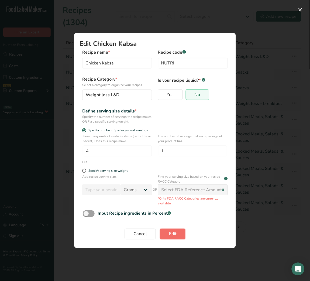
click at [178, 234] on button "Edit" at bounding box center [172, 234] width 25 height 11
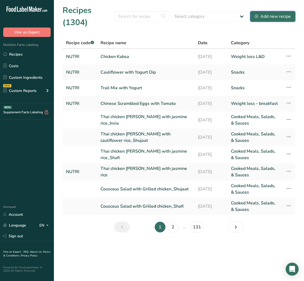
click at [268, 14] on div "Add new recipe" at bounding box center [273, 16] width 36 height 6
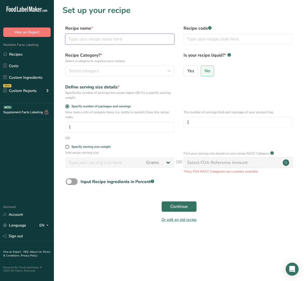
click at [143, 37] on input "text" at bounding box center [119, 39] width 109 height 11
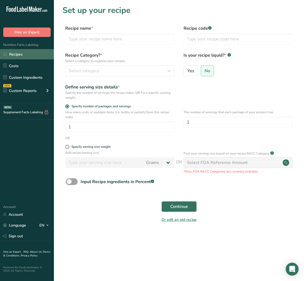
click at [29, 57] on link "Recipes" at bounding box center [27, 54] width 54 height 10
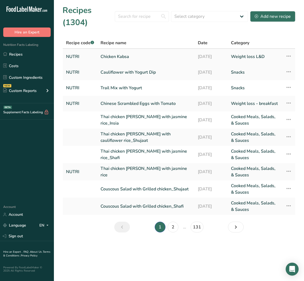
click at [159, 56] on link "Chicken Kabsa" at bounding box center [146, 56] width 91 height 11
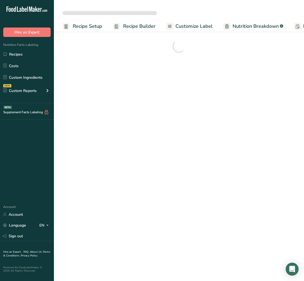
click at [18, 56] on link "Recipes" at bounding box center [27, 54] width 54 height 10
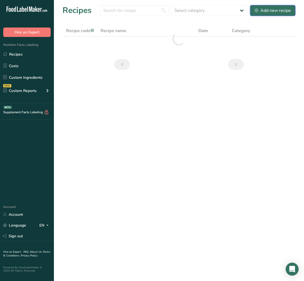
click at [261, 12] on div "Add new recipe" at bounding box center [273, 10] width 36 height 6
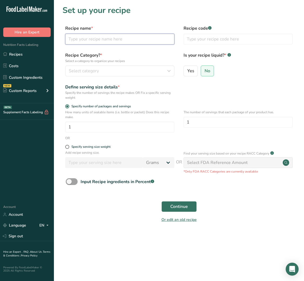
click at [134, 43] on input "text" at bounding box center [119, 39] width 109 height 11
click at [154, 36] on input "text" at bounding box center [119, 39] width 109 height 11
paste input "Shawarma with Caramelized Brussels Sprouts"
type input "Shawarma with Caramelized Brussels Sprouts"
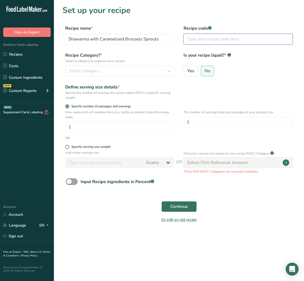
click at [211, 39] on input "text" at bounding box center [238, 39] width 109 height 11
type input "NUTRI"
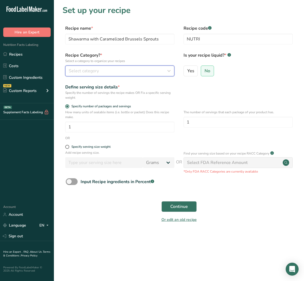
click at [143, 73] on div "Select category" at bounding box center [118, 71] width 99 height 6
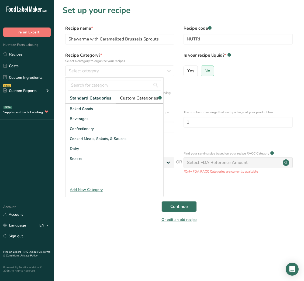
click at [146, 97] on span "Custom Categories .a-a{fill:#347362;}.b-a{fill:#fff;}" at bounding box center [141, 98] width 42 height 6
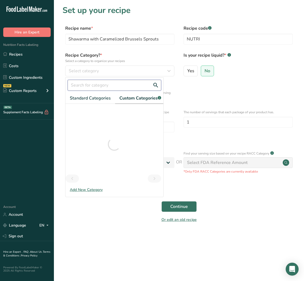
click at [109, 88] on input "text" at bounding box center [115, 85] width 94 height 11
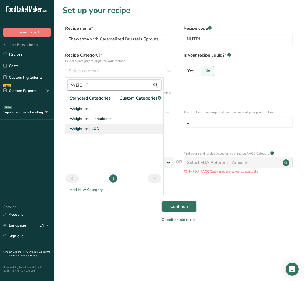
type input "WEIGHT"
click at [93, 131] on div "Weight loss L&D" at bounding box center [114, 129] width 98 height 10
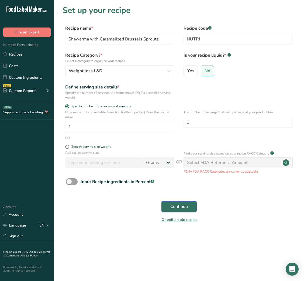
click at [177, 202] on button "Continue" at bounding box center [178, 206] width 35 height 11
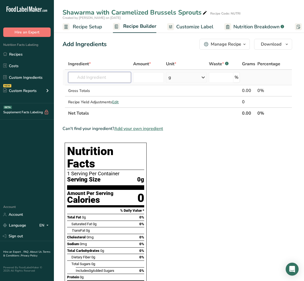
click at [95, 77] on input "text" at bounding box center [99, 77] width 63 height 11
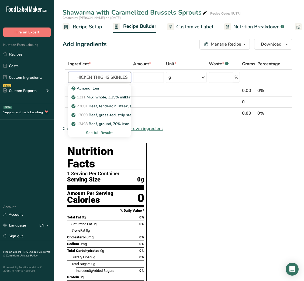
scroll to position [0, 6]
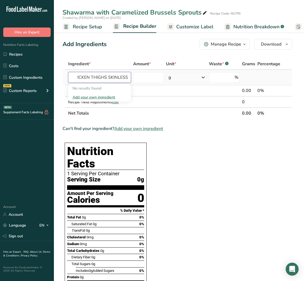
click at [117, 78] on input "CHICKEN THIGHS SKINLESS" at bounding box center [99, 77] width 63 height 11
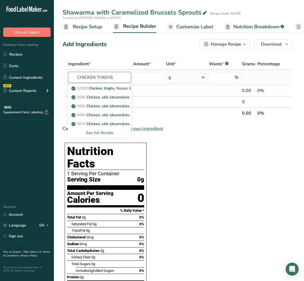
type input "CHICKEN THIGHS"
click at [100, 133] on div "See full Results" at bounding box center [100, 133] width 54 height 6
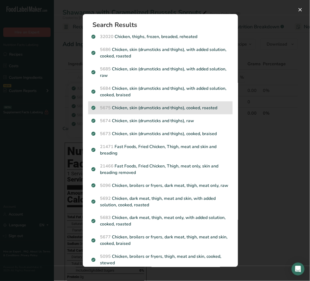
click at [153, 110] on p "5675 Chicken, skin (drumsticks and thighs), cooked, roasted" at bounding box center [160, 108] width 138 height 6
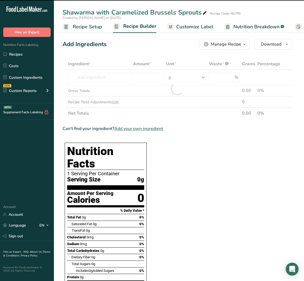
type input "0"
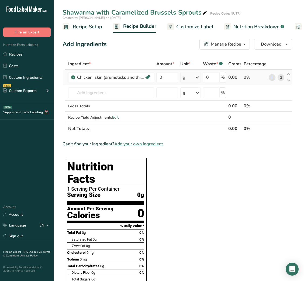
click at [282, 76] on icon at bounding box center [281, 78] width 4 height 6
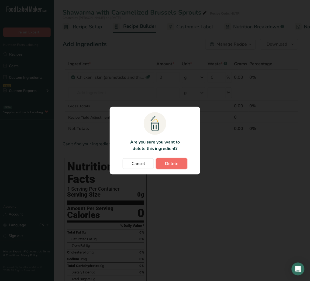
click at [181, 161] on button "Delete" at bounding box center [171, 163] width 31 height 11
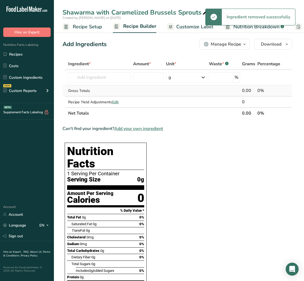
click at [103, 92] on div "Gross Totals" at bounding box center [99, 91] width 63 height 6
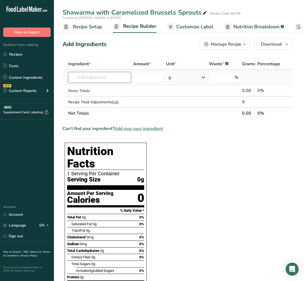
click at [93, 79] on input "text" at bounding box center [99, 77] width 63 height 11
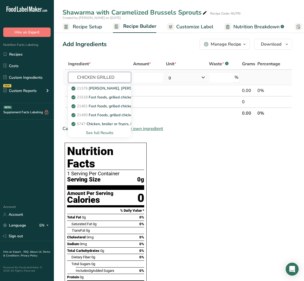
type input "CHICKEN GRILLED"
click at [99, 130] on div "See full Results" at bounding box center [100, 133] width 54 height 6
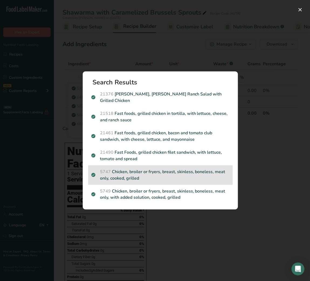
click at [154, 172] on p "5747 Chicken, broiler or fryers, breast, skinless, boneless, meat only, cooked,…" at bounding box center [160, 174] width 138 height 13
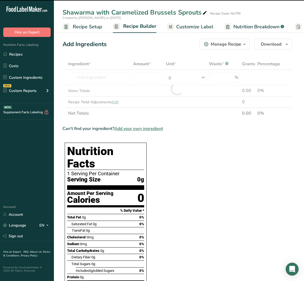
type input "0"
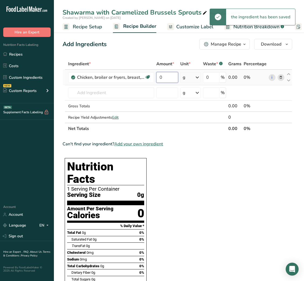
click at [167, 79] on input "0" at bounding box center [167, 77] width 22 height 11
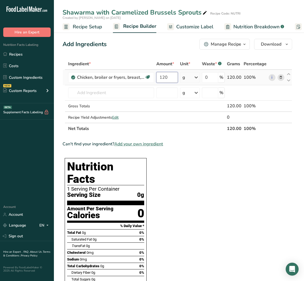
type input "120"
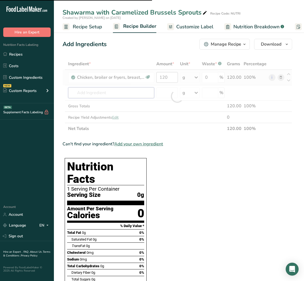
type input "Y"
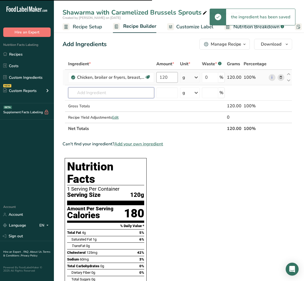
type input "O"
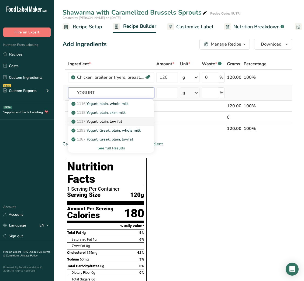
type input "YOGURT"
click at [119, 119] on p "1117 Yogurt, plain, low fat" at bounding box center [98, 122] width 50 height 6
type input "Yogurt, plain, low fat"
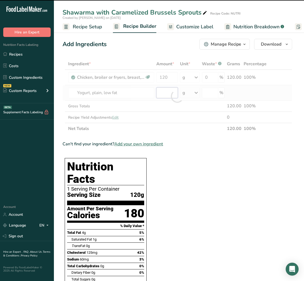
type input "0"
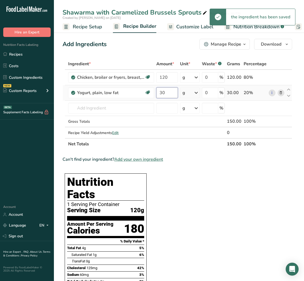
type input "30"
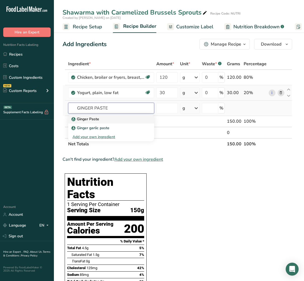
type input "GINGER PASTE"
click at [111, 119] on div "Ginger Paste" at bounding box center [107, 119] width 69 height 6
type input "Ginger Paste"
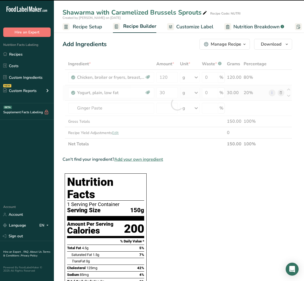
type input "0"
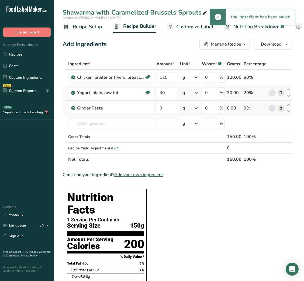
click at [280, 108] on icon at bounding box center [281, 108] width 4 height 6
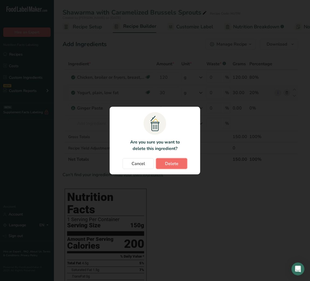
click at [170, 163] on span "Delete" at bounding box center [171, 163] width 13 height 6
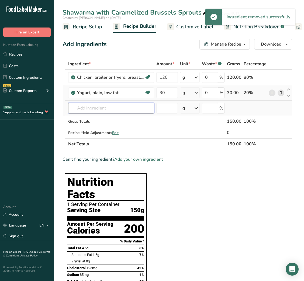
click at [96, 111] on input "text" at bounding box center [111, 108] width 86 height 11
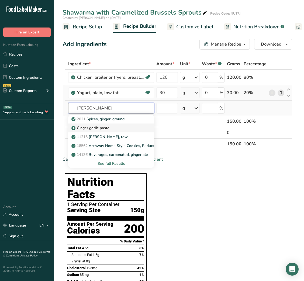
type input "[PERSON_NAME]"
click at [95, 125] on p "Ginger garlic paste" at bounding box center [91, 128] width 37 height 6
type input "Ginger garlic paste"
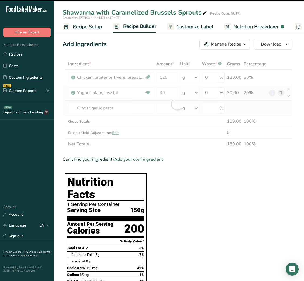
type input "0"
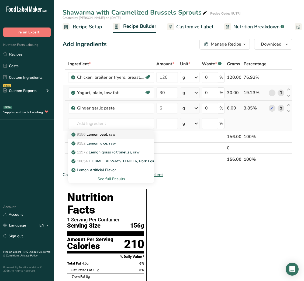
click at [119, 133] on div "9156 Lemon peel, raw" at bounding box center [107, 135] width 69 height 6
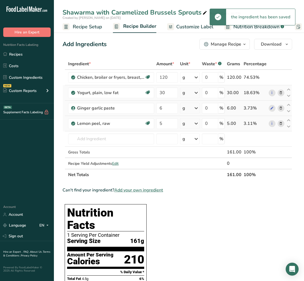
click at [280, 122] on icon at bounding box center [281, 124] width 4 height 6
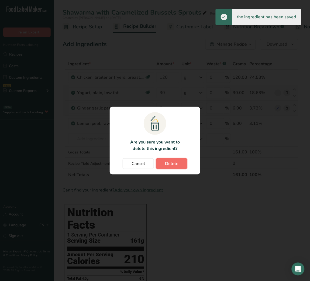
click at [180, 167] on button "Delete" at bounding box center [171, 163] width 31 height 11
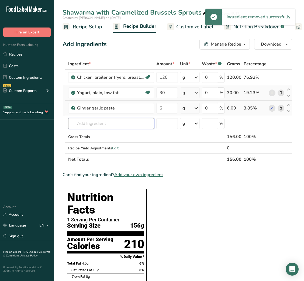
click at [112, 124] on input "text" at bounding box center [111, 123] width 86 height 11
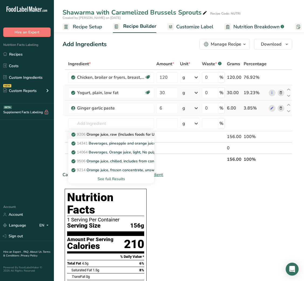
click at [111, 133] on p "9206 Orange juice, raw (Includes foods for USDA's Food Distribution Program)" at bounding box center [143, 135] width 141 height 6
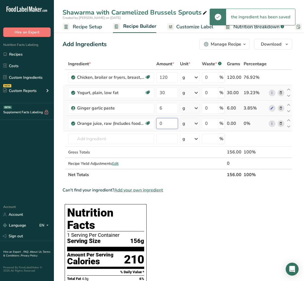
click at [167, 125] on input "0" at bounding box center [166, 123] width 21 height 11
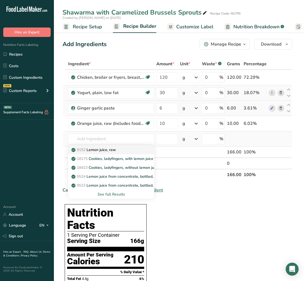
click at [112, 150] on p "9152 Lemon juice, raw" at bounding box center [94, 150] width 43 height 6
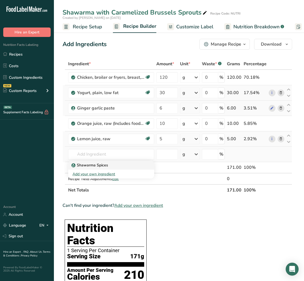
click at [102, 165] on p "Shawarma Spices" at bounding box center [91, 165] width 36 height 6
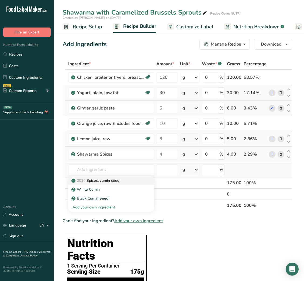
click at [115, 178] on p "2014 Spices, cumin seed" at bounding box center [96, 181] width 47 height 6
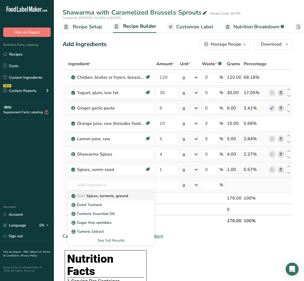
click at [108, 196] on p "2043 Spices, turmeric, ground" at bounding box center [101, 196] width 56 height 6
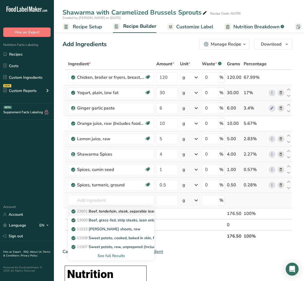
click at [111, 212] on p "23601 Beef, tenderloin, steak, separable lean only, trimmed to 1/8" fat, all gr…" at bounding box center [150, 211] width 154 height 6
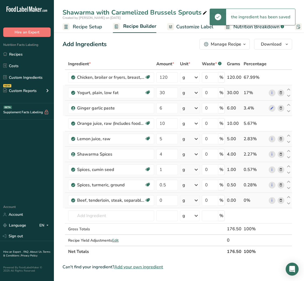
click at [282, 199] on icon at bounding box center [281, 201] width 4 height 6
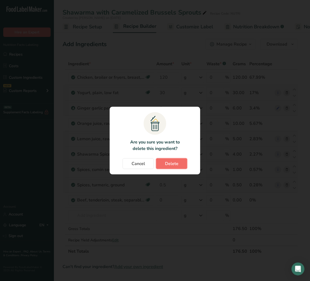
click at [176, 164] on span "Delete" at bounding box center [171, 163] width 13 height 6
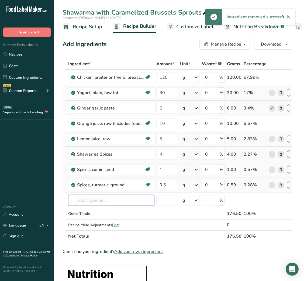
click at [94, 199] on input "text" at bounding box center [111, 200] width 86 height 11
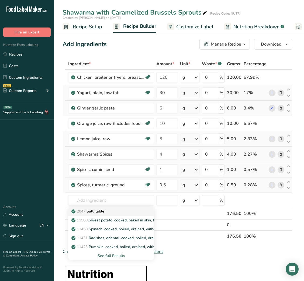
click at [98, 212] on p "2047 Salt, table" at bounding box center [89, 211] width 32 height 6
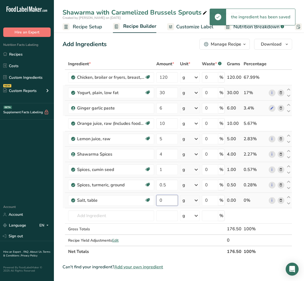
click at [157, 203] on input "0" at bounding box center [166, 200] width 21 height 11
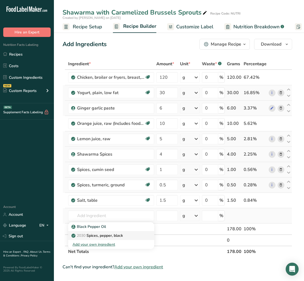
click at [113, 234] on p "2030 Spices, pepper, black" at bounding box center [98, 236] width 50 height 6
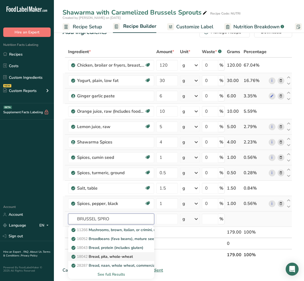
scroll to position [13, 0]
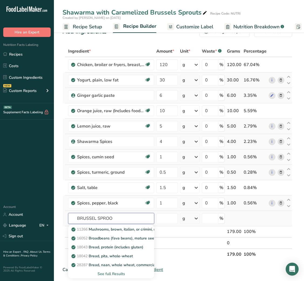
click at [105, 218] on input "BRUSSEL SPROO" at bounding box center [111, 218] width 86 height 11
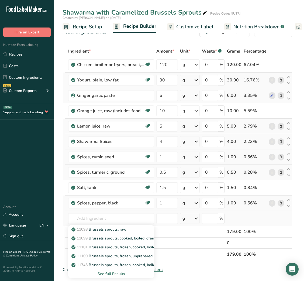
click at [116, 272] on div "See full Results" at bounding box center [111, 274] width 77 height 6
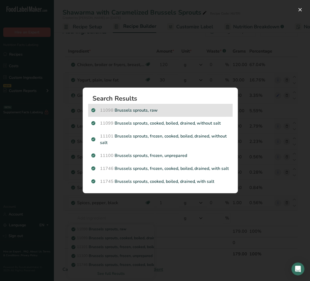
click at [149, 115] on div "11098 Brussels sprouts, raw" at bounding box center [160, 110] width 144 height 13
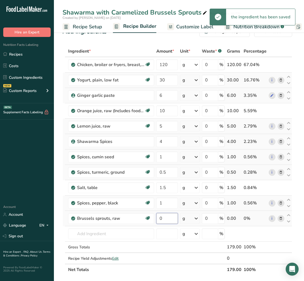
click at [159, 216] on input "0" at bounding box center [166, 218] width 21 height 11
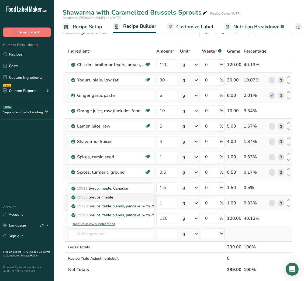
click at [104, 198] on p "19353 Syrups, maple" at bounding box center [93, 197] width 41 height 6
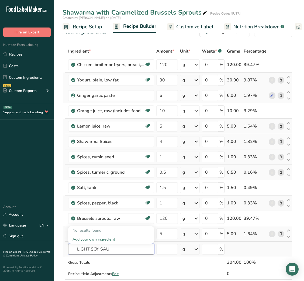
click at [83, 250] on input "LIGHT SOY SAU" at bounding box center [111, 249] width 86 height 11
click at [100, 250] on input "SOY SAU" at bounding box center [111, 249] width 86 height 11
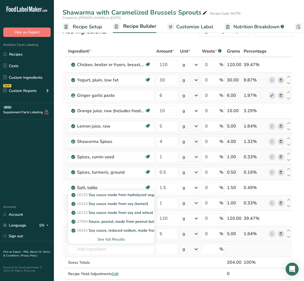
click at [120, 238] on div "See full Results" at bounding box center [111, 239] width 77 height 6
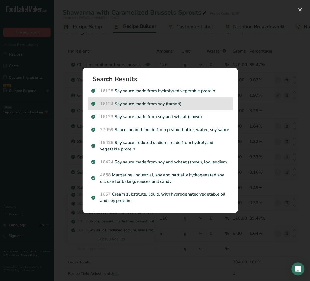
click at [163, 103] on p "16124 Soy sauce made from soy (tamari)" at bounding box center [160, 104] width 138 height 6
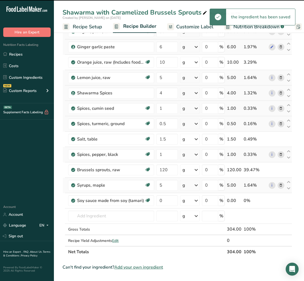
scroll to position [70, 0]
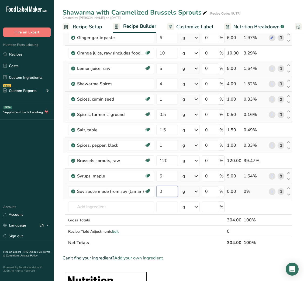
click at [158, 191] on input "0" at bounding box center [166, 191] width 21 height 11
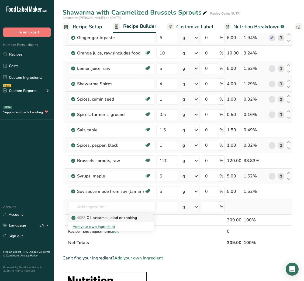
click at [130, 217] on p "4058 Oil, sesame, salad or cooking" at bounding box center [105, 218] width 64 height 6
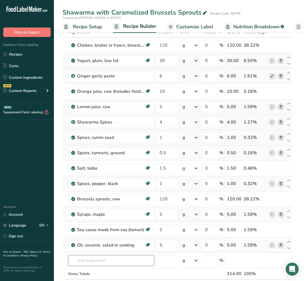
scroll to position [0, 0]
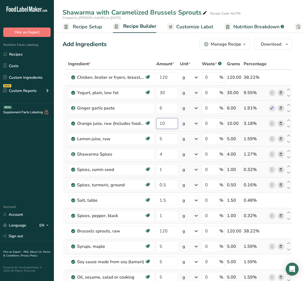
click at [161, 125] on input "10" at bounding box center [166, 123] width 21 height 11
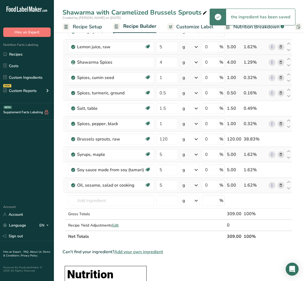
scroll to position [91, 0]
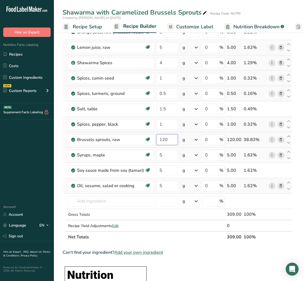
click at [164, 144] on input "120" at bounding box center [166, 139] width 21 height 11
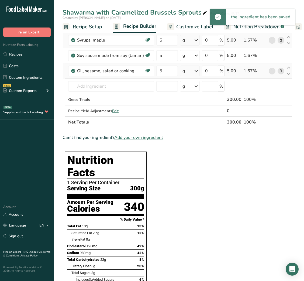
scroll to position [0, 0]
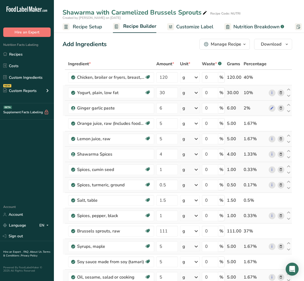
click at [187, 28] on span "Customize Label" at bounding box center [194, 26] width 37 height 7
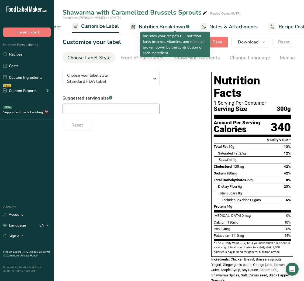
scroll to position [0, 105]
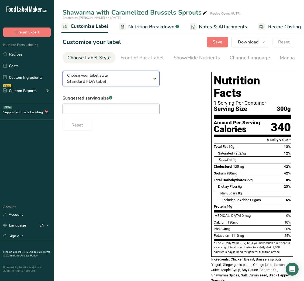
click at [132, 79] on span "Standard FDA label" at bounding box center [108, 81] width 82 height 6
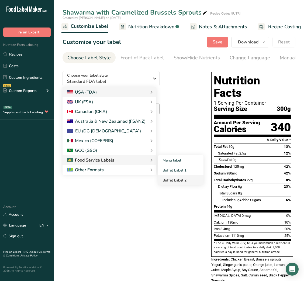
click at [174, 177] on link "Buffet Label 2" at bounding box center [180, 180] width 45 height 10
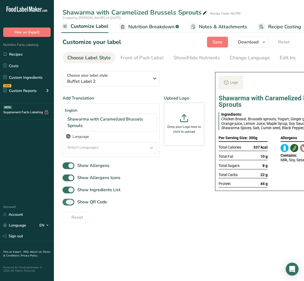
click at [94, 205] on span "Show QR Code" at bounding box center [90, 202] width 33 height 6
click at [66, 204] on input "Show QR Code" at bounding box center [65, 202] width 4 height 4
click at [192, 53] on link "Show/Hide Nutrients" at bounding box center [197, 58] width 46 height 12
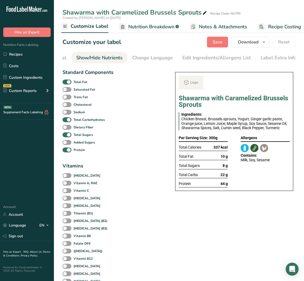
scroll to position [0, 98]
click at [76, 83] on b "Total Fat" at bounding box center [81, 82] width 14 height 5
click at [66, 83] on input "Total Fat" at bounding box center [65, 82] width 4 height 4
click at [73, 137] on span "Total Sugars" at bounding box center [82, 134] width 22 height 5
click at [66, 136] on input "Total Sugars" at bounding box center [65, 135] width 4 height 4
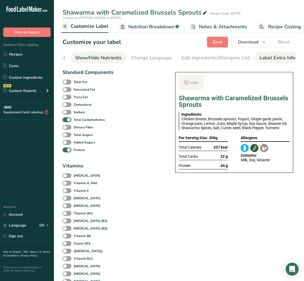
click at [274, 56] on div "Label Extra Info" at bounding box center [278, 57] width 36 height 7
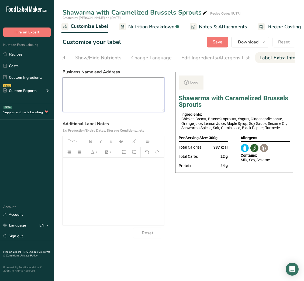
click at [101, 106] on textarea at bounding box center [114, 94] width 102 height 34
paste textarea "USE BY: [DATE] KEEP REFRIGERATED BELOW 5 DEGREE REHEAT BEFORE EATING DINNER"
click at [76, 103] on textarea "USE BY: [DATE] KEEP REFRIGERATED BELOW 5 DEGREE REHEAT BEFORE EATING DINNER" at bounding box center [114, 94] width 102 height 34
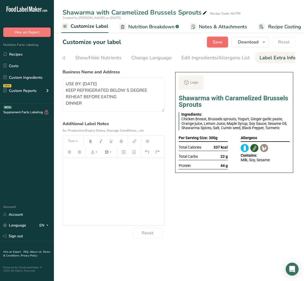
click at [215, 44] on span "Save" at bounding box center [218, 42] width 10 height 6
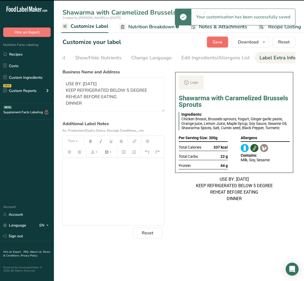
scroll to position [0, 0]
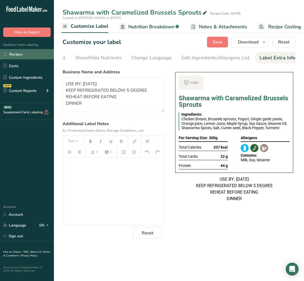
click at [17, 51] on link "Recipes" at bounding box center [27, 54] width 54 height 10
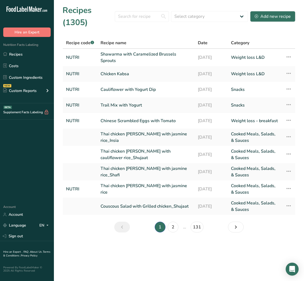
click at [123, 77] on link "Chicken Kabsa" at bounding box center [146, 73] width 91 height 11
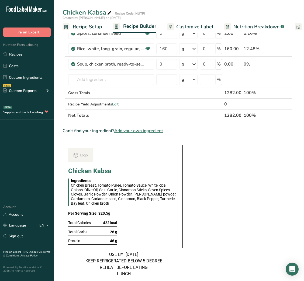
scroll to position [301, 0]
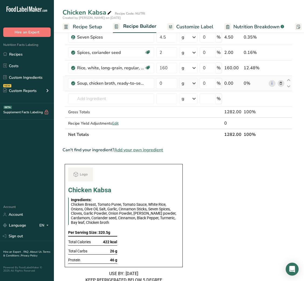
drag, startPoint x: 60, startPoint y: 44, endPoint x: 259, endPoint y: 84, distance: 202.9
click at [259, 84] on section "Add Ingredients Manage Recipe Delete Recipe Duplicate Recipe Scale Recipe Save …" at bounding box center [179, 117] width 250 height 781
copy div "Add Ingredients Manage Recipe Delete Recipe Duplicate Recipe Scale Recipe Save …"
click at [238, 215] on section "Ingredient * Amount * Unit * Waste * .a-a{fill:#347362;}.b-a{fill:#fff;} Grams …" at bounding box center [178, 124] width 230 height 734
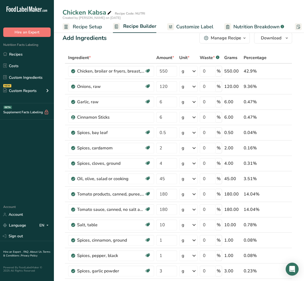
scroll to position [0, 0]
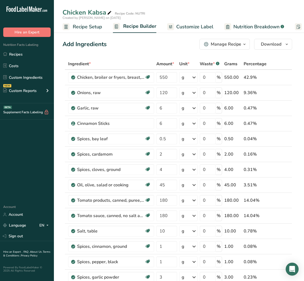
click at [243, 47] on icon "button" at bounding box center [244, 44] width 4 height 7
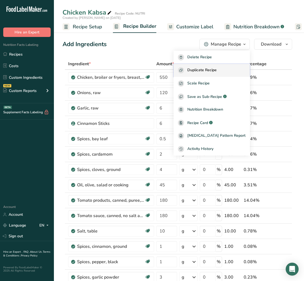
click at [228, 65] on button "Duplicate Recipe" at bounding box center [212, 70] width 76 height 13
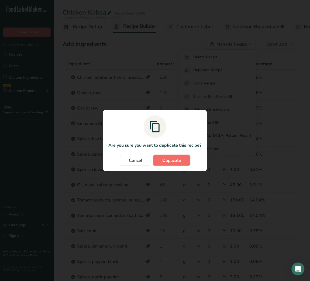
click at [177, 163] on span "Duplicate" at bounding box center [171, 160] width 19 height 6
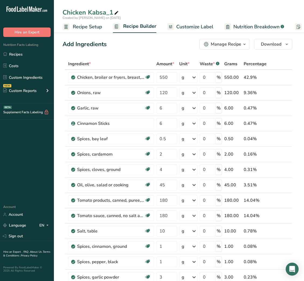
click at [117, 12] on icon at bounding box center [116, 13] width 5 height 8
click at [161, 77] on input "550" at bounding box center [166, 77] width 21 height 11
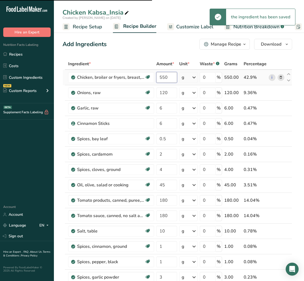
click at [164, 79] on div "Ingredient * Amount * Unit * Waste * .a-a{fill:#347362;}.b-a{fill:#fff;} Grams …" at bounding box center [178, 249] width 230 height 383
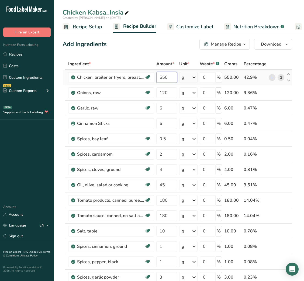
click at [166, 77] on input "550" at bounding box center [166, 77] width 21 height 11
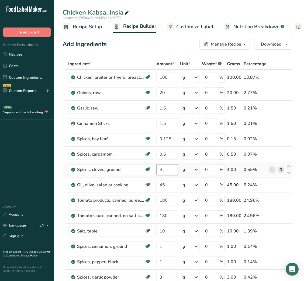
click at [159, 170] on div "Ingredient * Amount * Unit * Waste * .a-a{fill:#347362;}.b-a{fill:#fff;} Grams …" at bounding box center [178, 249] width 230 height 383
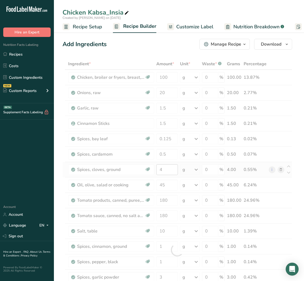
click at [159, 170] on div at bounding box center [178, 249] width 230 height 383
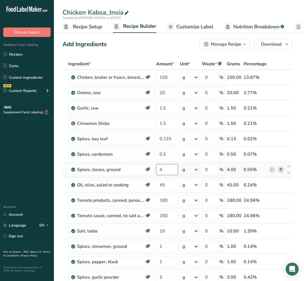
click at [159, 170] on input "4" at bounding box center [166, 169] width 21 height 11
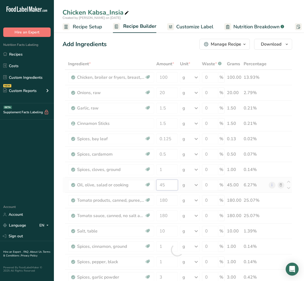
click at [160, 189] on div "Ingredient * Amount * Unit * Waste * .a-a{fill:#347362;}.b-a{fill:#fff;} Grams …" at bounding box center [178, 249] width 230 height 383
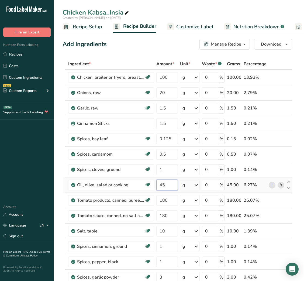
click at [163, 185] on input "45" at bounding box center [166, 185] width 21 height 11
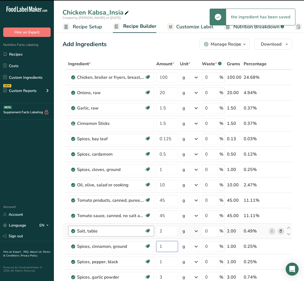
scroll to position [143, 0]
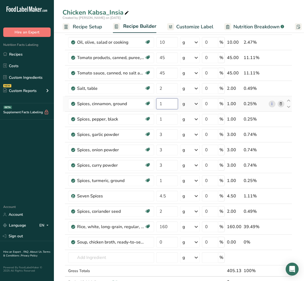
click at [161, 103] on input "1" at bounding box center [166, 103] width 21 height 11
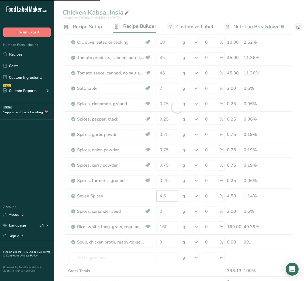
click at [164, 198] on input "4.5" at bounding box center [166, 196] width 21 height 11
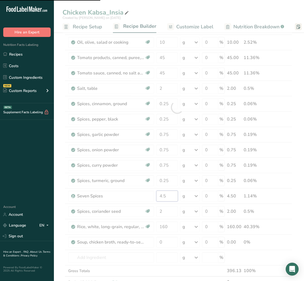
click at [164, 198] on input "4.5" at bounding box center [166, 196] width 21 height 11
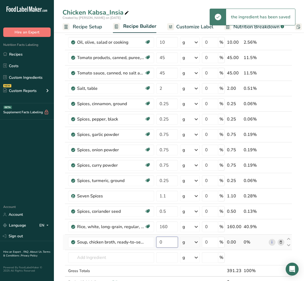
click at [159, 240] on input "0" at bounding box center [166, 242] width 21 height 11
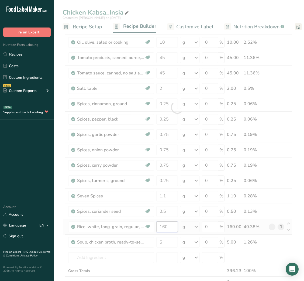
click at [164, 226] on div "Ingredient * Amount * Unit * Waste * .a-a{fill:#347362;}.b-a{fill:#fff;} Grams …" at bounding box center [178, 107] width 230 height 383
click at [164, 226] on div at bounding box center [178, 107] width 230 height 383
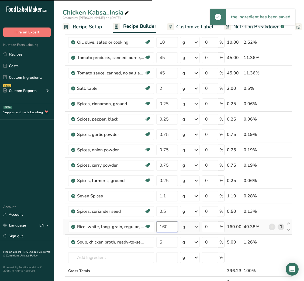
click at [161, 228] on input "160" at bounding box center [166, 226] width 21 height 11
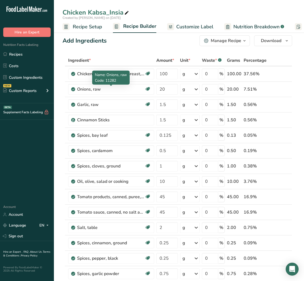
scroll to position [0, 0]
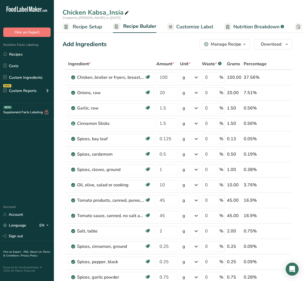
click at [97, 25] on span "Recipe Setup" at bounding box center [87, 26] width 29 height 7
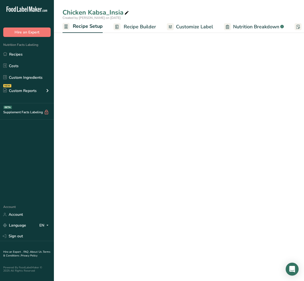
scroll to position [0, 2]
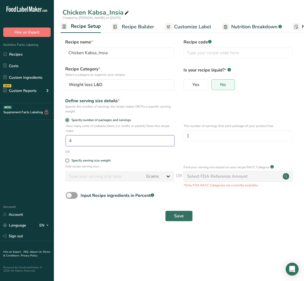
click at [80, 139] on input "4" at bounding box center [120, 140] width 109 height 11
click at [129, 26] on span "Recipe Builder" at bounding box center [138, 26] width 32 height 7
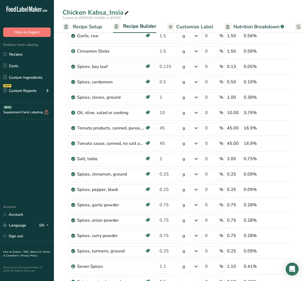
click at [79, 27] on span "Recipe Setup" at bounding box center [87, 26] width 29 height 7
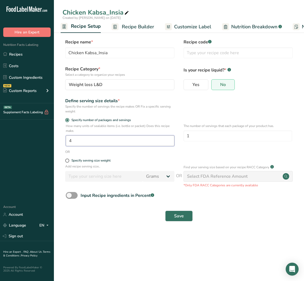
click at [75, 143] on input "4" at bounding box center [120, 140] width 109 height 11
click at [177, 211] on div "Save" at bounding box center [179, 215] width 233 height 17
click at [177, 219] on span "Save" at bounding box center [179, 216] width 10 height 6
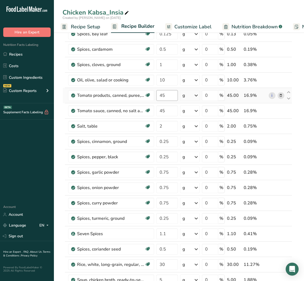
scroll to position [105, 0]
click at [161, 97] on input "45" at bounding box center [166, 95] width 21 height 11
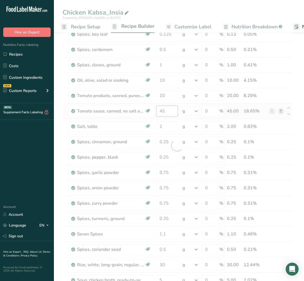
click at [164, 115] on div "Ingredient * Amount * Unit * Waste * .a-a{fill:#347362;}.b-a{fill:#fff;} Grams …" at bounding box center [178, 145] width 230 height 383
click at [164, 115] on div at bounding box center [178, 145] width 230 height 383
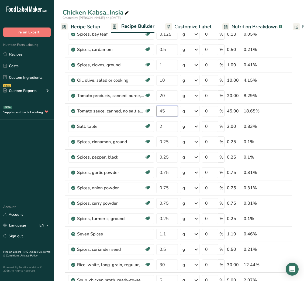
click at [161, 111] on input "45" at bounding box center [166, 111] width 21 height 11
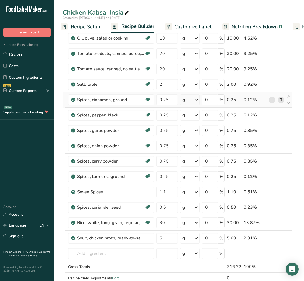
scroll to position [147, 0]
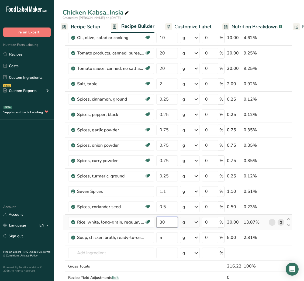
click at [159, 225] on input "30" at bounding box center [166, 222] width 21 height 11
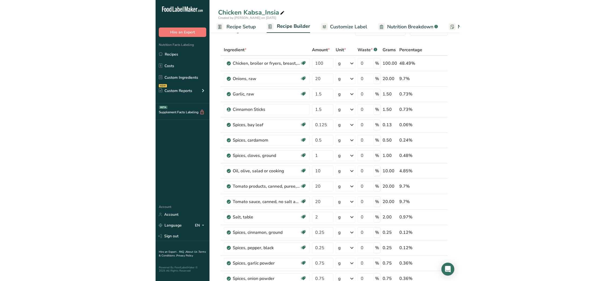
scroll to position [0, 0]
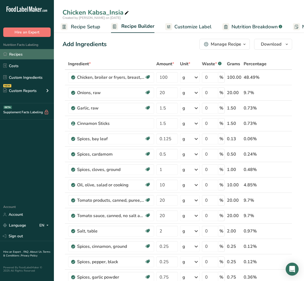
click at [25, 56] on link "Recipes" at bounding box center [27, 54] width 54 height 10
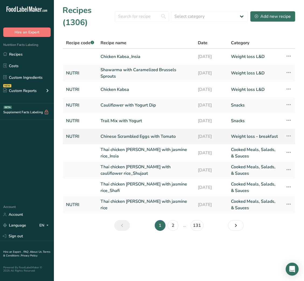
click at [126, 134] on link "Chinese Scrambled Eggs with Tomato" at bounding box center [146, 136] width 91 height 11
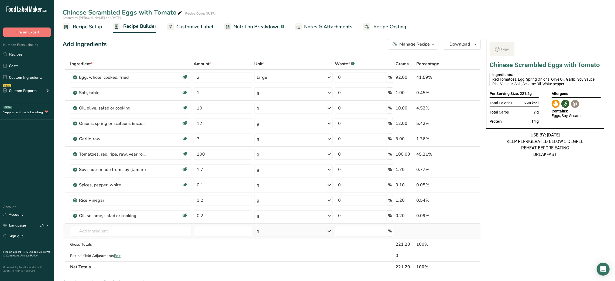
click at [129, 237] on td "Almond flour 1211 Milk, whole, 3.25% milkfat, without added vitamin A and [MEDI…" at bounding box center [130, 230] width 123 height 15
click at [125, 233] on input "text" at bounding box center [130, 231] width 121 height 11
click at [84, 231] on input "brown bread toast" at bounding box center [130, 231] width 121 height 11
click at [102, 232] on input "bread toast" at bounding box center [130, 231] width 121 height 11
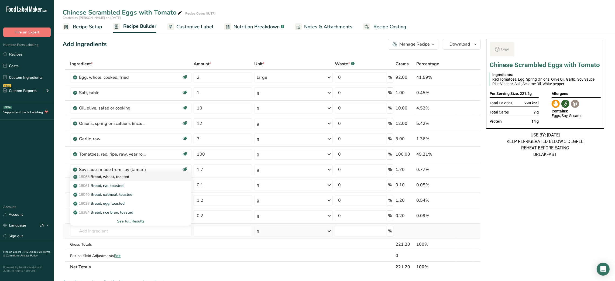
click at [119, 178] on p "18065 Bread, wheat, toasted" at bounding box center [101, 177] width 55 height 6
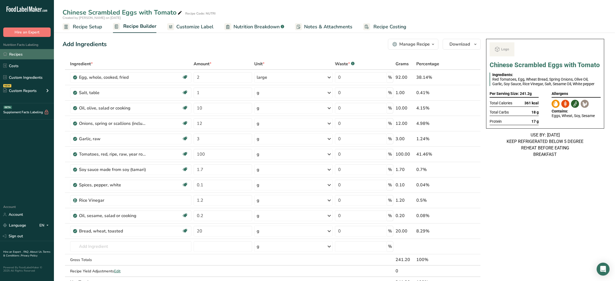
click at [30, 53] on link "Recipes" at bounding box center [27, 54] width 54 height 10
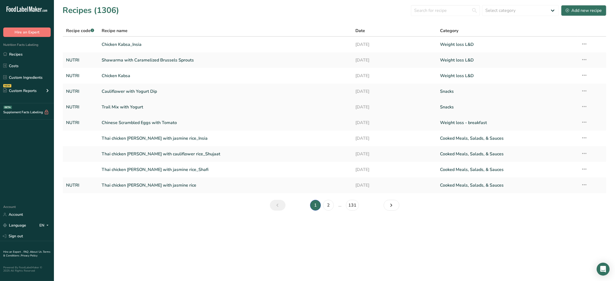
click at [140, 108] on link "Trail Mix with Yogurt" at bounding box center [225, 106] width 247 height 11
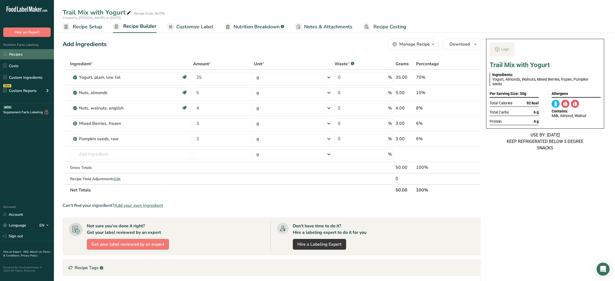
click at [16, 50] on link "Recipes" at bounding box center [27, 54] width 54 height 10
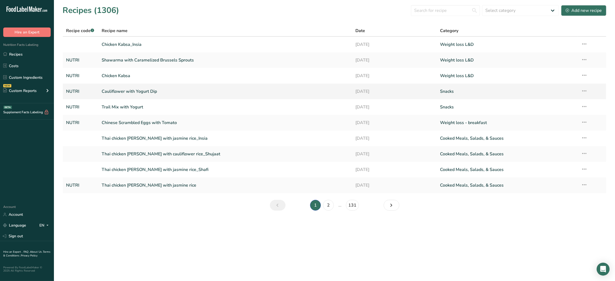
click at [129, 90] on link "Cauliflower with Yogurt Dip" at bounding box center [225, 91] width 247 height 11
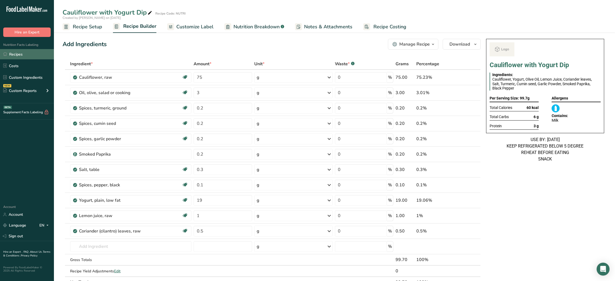
click at [17, 58] on link "Recipes" at bounding box center [27, 54] width 54 height 10
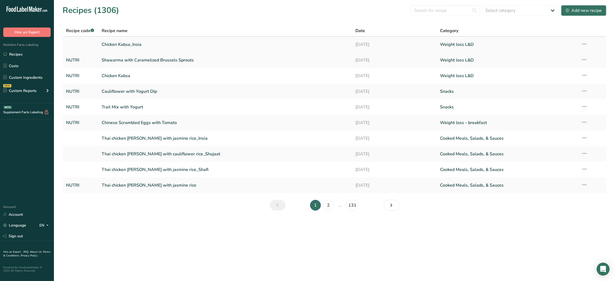
click at [130, 46] on link "Chicken Kabsa_Insia" at bounding box center [225, 44] width 247 height 11
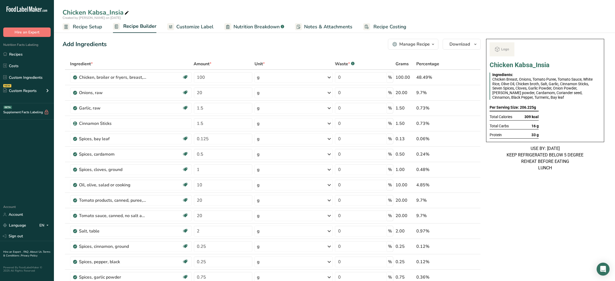
click at [420, 44] on div "Manage Recipe" at bounding box center [414, 44] width 30 height 6
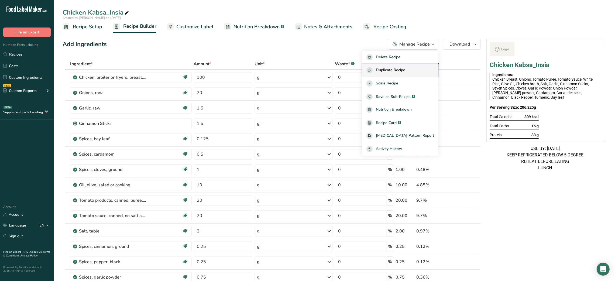
click at [408, 67] on button "Duplicate Recipe" at bounding box center [400, 70] width 76 height 13
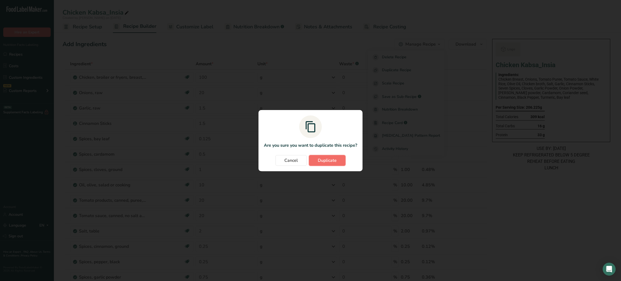
click at [329, 157] on span "Duplicate" at bounding box center [327, 160] width 19 height 6
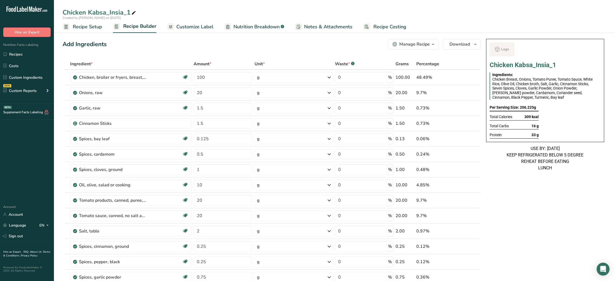
click at [134, 12] on icon at bounding box center [133, 13] width 5 height 8
click at [168, 47] on div "Add Ingredients Manage Recipe Delete Recipe Duplicate Recipe Scale Recipe Save …" at bounding box center [272, 44] width 418 height 11
click at [201, 77] on input "100" at bounding box center [223, 77] width 58 height 11
click at [200, 95] on input "20" at bounding box center [223, 92] width 58 height 11
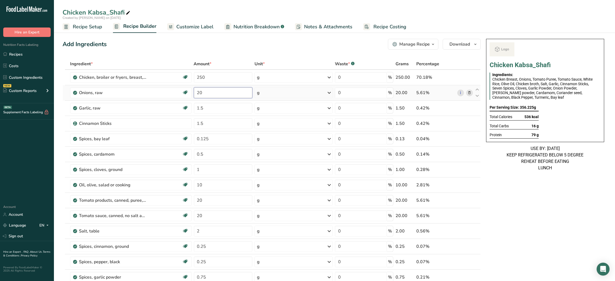
click at [200, 95] on input "20" at bounding box center [223, 92] width 58 height 11
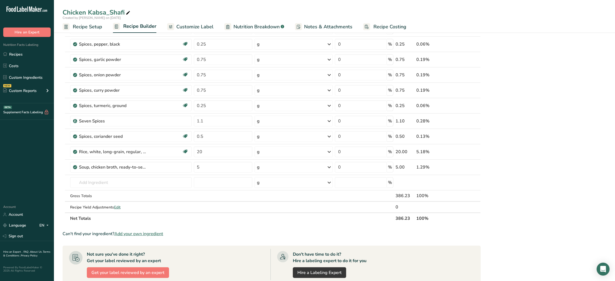
scroll to position [219, 0]
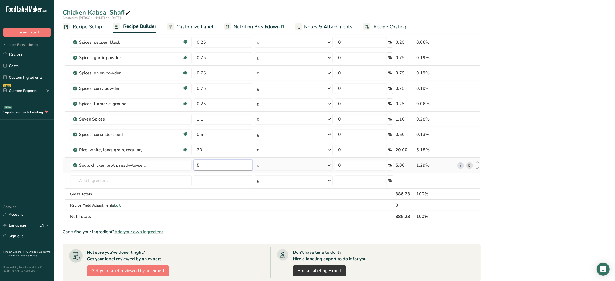
click at [195, 168] on input "5" at bounding box center [223, 165] width 58 height 11
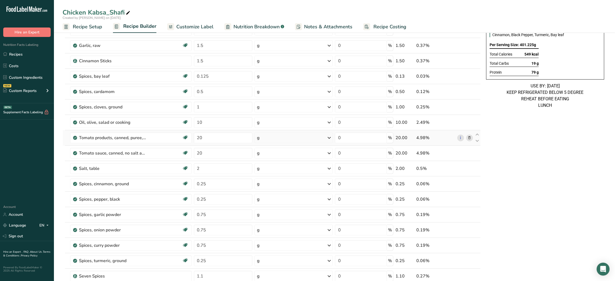
scroll to position [66, 0]
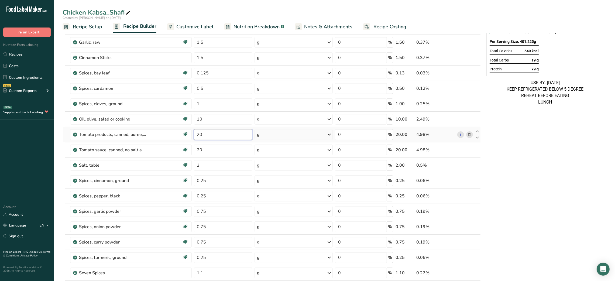
click at [197, 136] on input "20" at bounding box center [223, 134] width 58 height 11
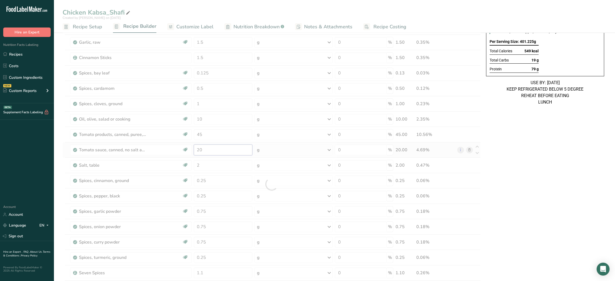
click at [198, 150] on div "Ingredient * Amount * Unit * Waste * .a-a{fill:#347362;}.b-a{fill:#fff;} Grams …" at bounding box center [272, 183] width 418 height 383
click at [198, 150] on div at bounding box center [272, 183] width 418 height 383
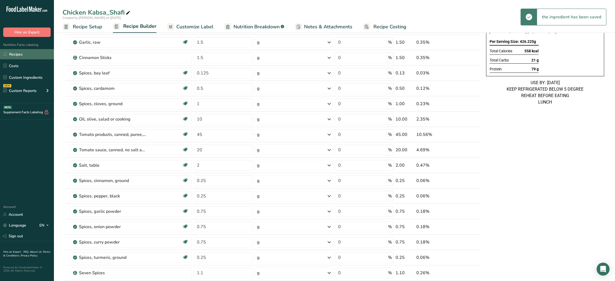
scroll to position [0, 0]
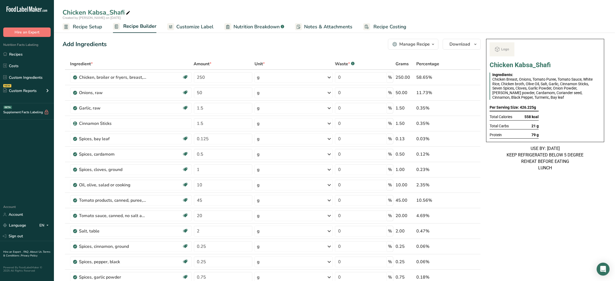
click at [409, 44] on div "Manage Recipe" at bounding box center [414, 44] width 30 height 6
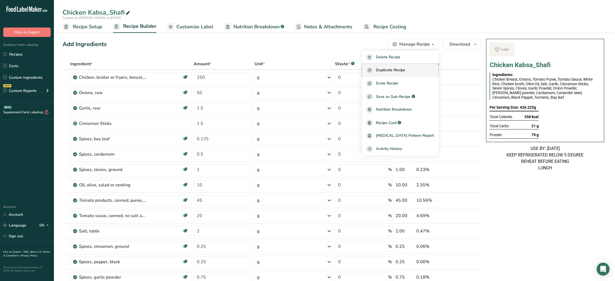
click at [405, 69] on span "Duplicate Recipe" at bounding box center [390, 70] width 29 height 6
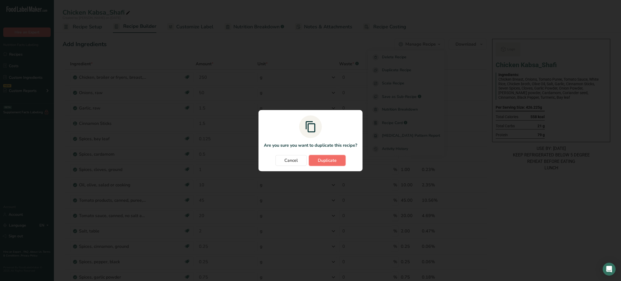
click at [334, 166] on button "Duplicate" at bounding box center [327, 160] width 37 height 11
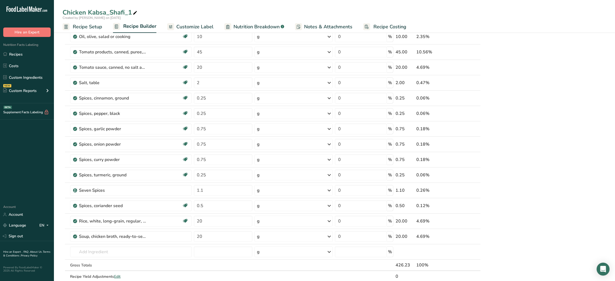
scroll to position [185, 0]
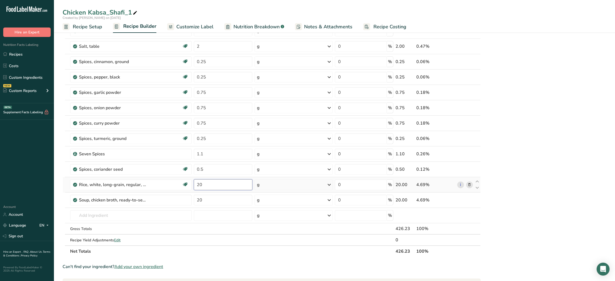
click at [198, 184] on input "20" at bounding box center [223, 184] width 58 height 11
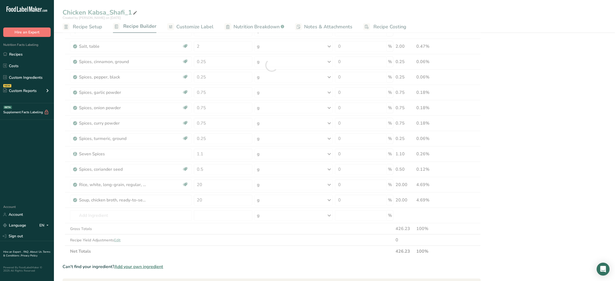
click at [135, 13] on div "Chicken Kabsa_Shafi_1 Created by [PERSON_NAME] on [DATE] Recipe Setup Recipe Bu…" at bounding box center [334, 155] width 561 height 624
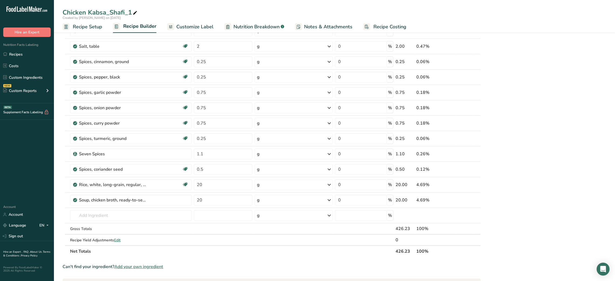
click at [135, 13] on icon at bounding box center [135, 13] width 5 height 8
click at [35, 51] on link "Recipes" at bounding box center [27, 54] width 54 height 10
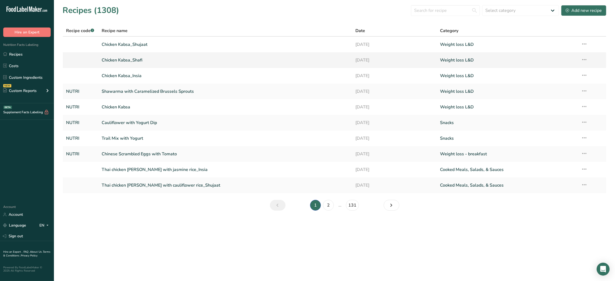
click at [129, 61] on link "Chicken Kabsa_Shafi" at bounding box center [225, 59] width 247 height 11
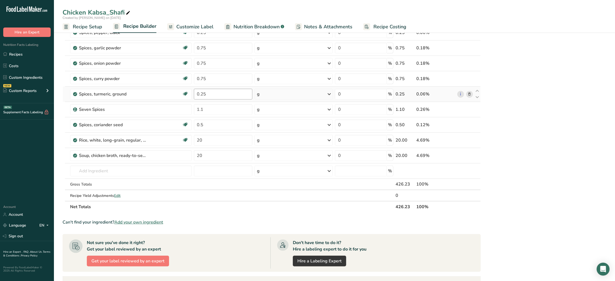
scroll to position [228, 0]
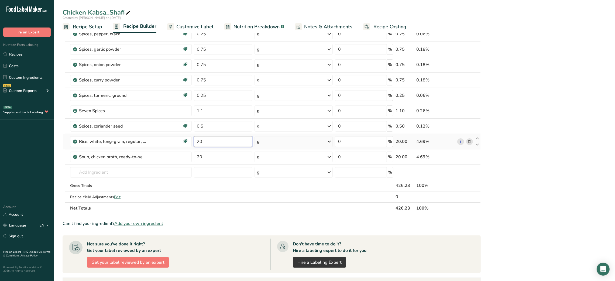
click at [198, 142] on input "20" at bounding box center [223, 141] width 58 height 11
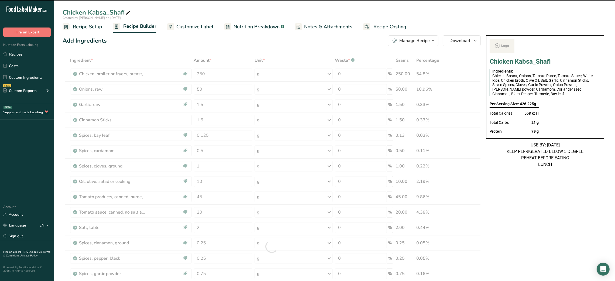
scroll to position [0, 0]
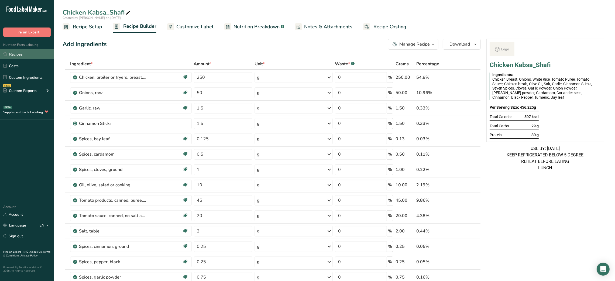
click at [15, 52] on link "Recipes" at bounding box center [27, 54] width 54 height 10
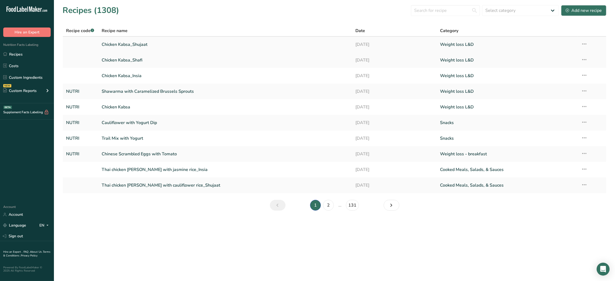
click at [139, 40] on link "Chicken Kabsa_Shujaat" at bounding box center [225, 44] width 247 height 11
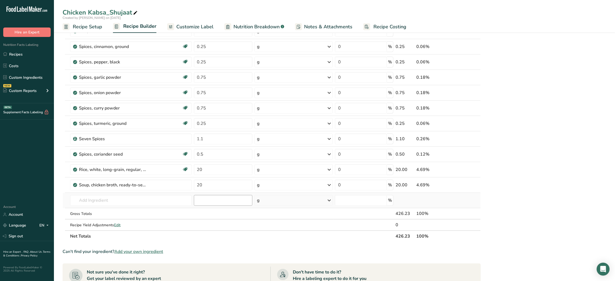
scroll to position [208, 0]
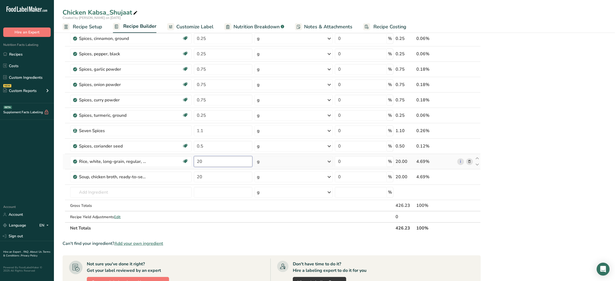
click at [197, 165] on input "20" at bounding box center [223, 161] width 58 height 11
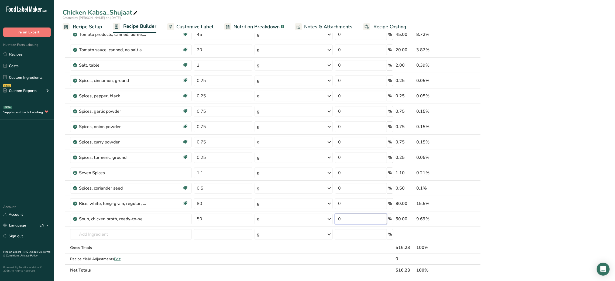
scroll to position [0, 0]
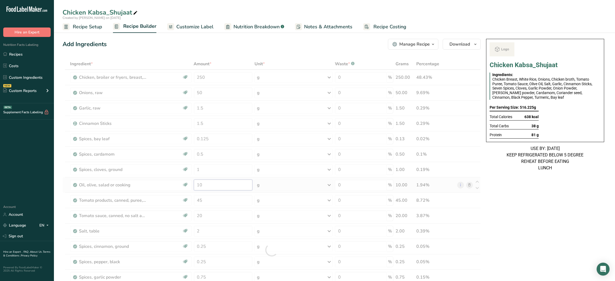
click at [197, 185] on div "Ingredient * Amount * Unit * Waste * .a-a{fill:#347362;}.b-a{fill:#fff;} Grams …" at bounding box center [272, 249] width 418 height 383
click at [197, 185] on div at bounding box center [272, 249] width 418 height 383
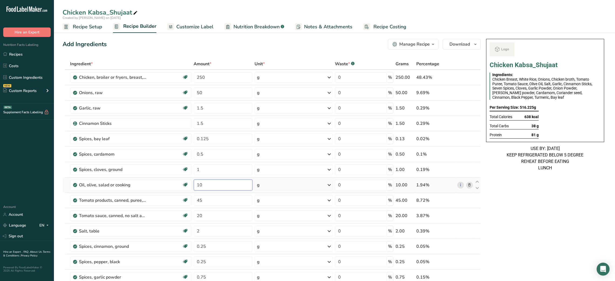
click at [199, 185] on input "10" at bounding box center [223, 185] width 58 height 11
click at [33, 55] on link "Recipes" at bounding box center [27, 54] width 54 height 10
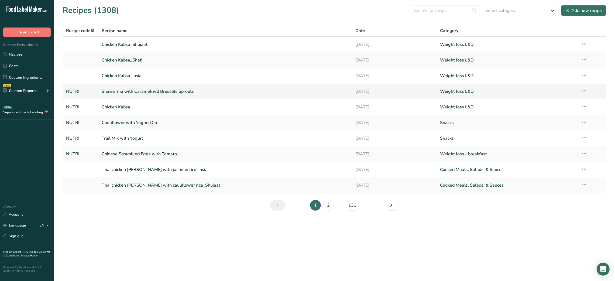
click at [133, 87] on link "Shawarma with Caramelized Brussels Sprouts" at bounding box center [225, 91] width 247 height 11
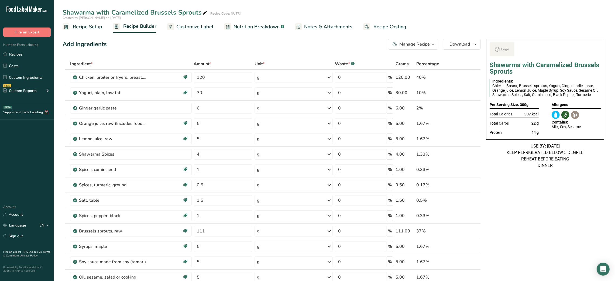
click at [418, 46] on div "Manage Recipe" at bounding box center [414, 44] width 30 height 6
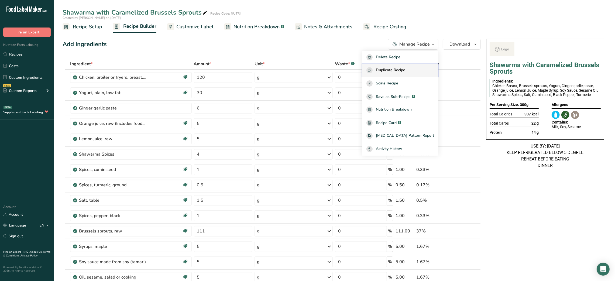
click at [396, 74] on button "Duplicate Recipe" at bounding box center [400, 70] width 76 height 13
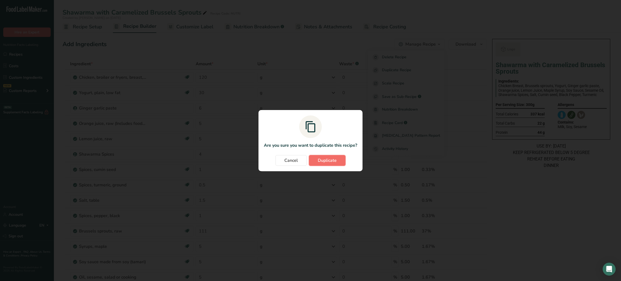
click at [332, 162] on span "Duplicate" at bounding box center [327, 160] width 19 height 6
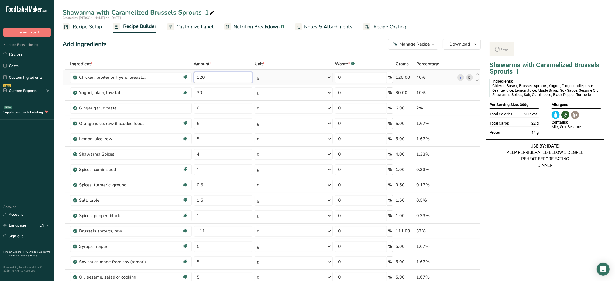
click at [201, 77] on input "120" at bounding box center [223, 77] width 58 height 11
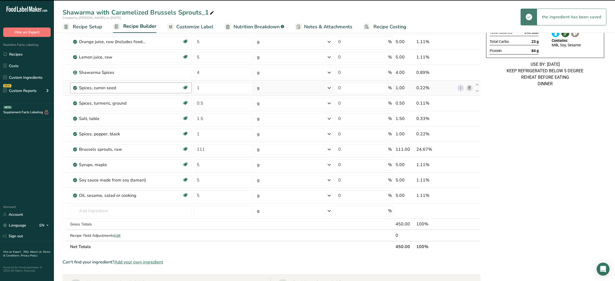
scroll to position [35, 0]
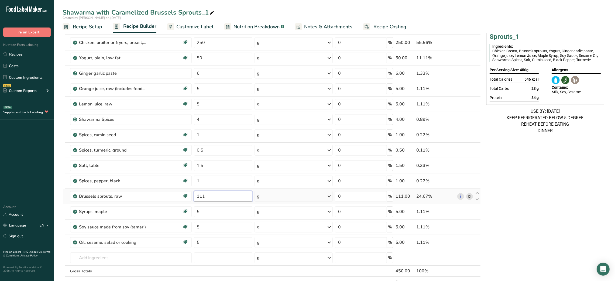
click at [200, 196] on input "111" at bounding box center [223, 196] width 58 height 11
click at [30, 56] on link "Recipes" at bounding box center [27, 54] width 54 height 10
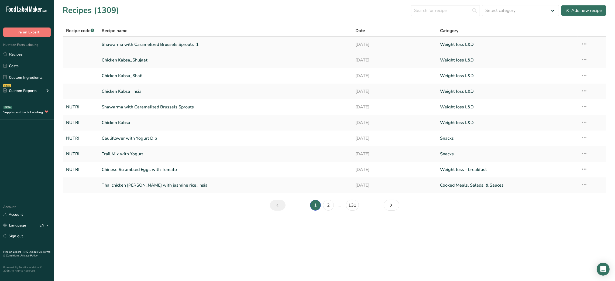
click at [191, 41] on link "Shawarma with Caramelized Brussels Sprouts_1" at bounding box center [225, 44] width 247 height 11
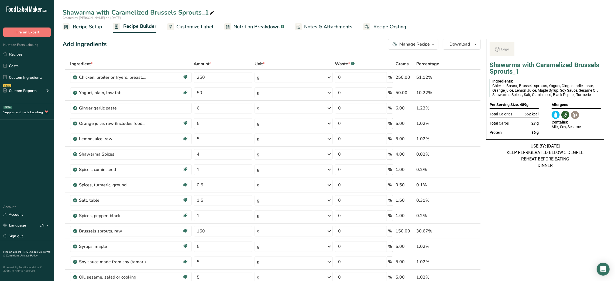
click at [211, 11] on icon at bounding box center [211, 13] width 5 height 8
click at [221, 46] on div "Add Ingredients Manage Recipe Delete Recipe Duplicate Recipe Scale Recipe Save …" at bounding box center [272, 44] width 418 height 11
click at [423, 46] on div "Manage Recipe" at bounding box center [414, 44] width 30 height 6
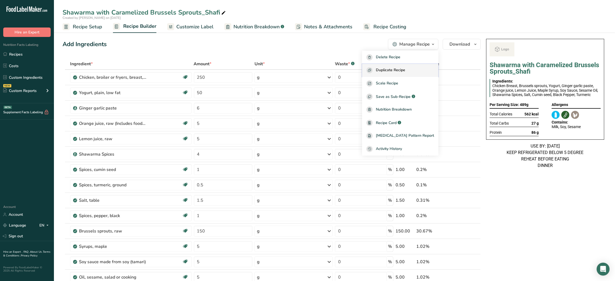
click at [402, 64] on button "Duplicate Recipe" at bounding box center [400, 70] width 76 height 13
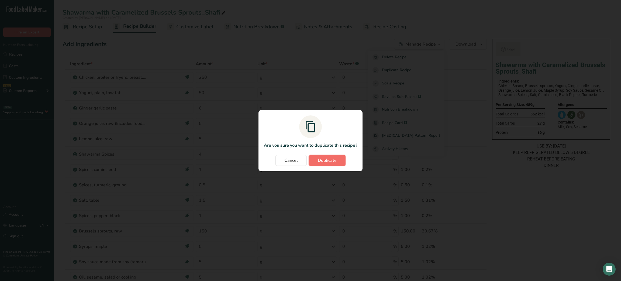
click at [334, 162] on span "Duplicate" at bounding box center [327, 160] width 19 height 6
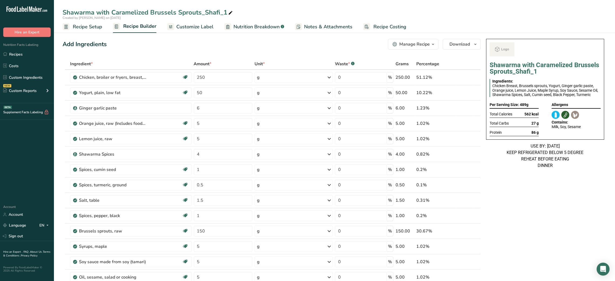
click at [232, 11] on icon at bounding box center [230, 13] width 5 height 8
click at [215, 47] on div "Add Ingredients Manage Recipe Delete Recipe Duplicate Recipe Scale Recipe Save …" at bounding box center [272, 44] width 418 height 11
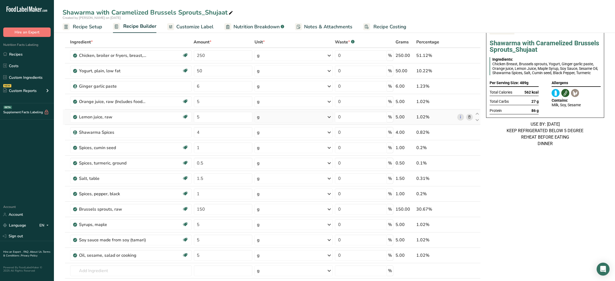
scroll to position [22, 0]
click at [198, 69] on input "50" at bounding box center [223, 70] width 58 height 11
click at [196, 250] on input "5" at bounding box center [223, 255] width 58 height 11
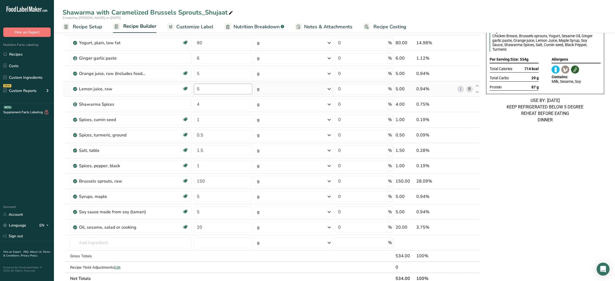
scroll to position [0, 0]
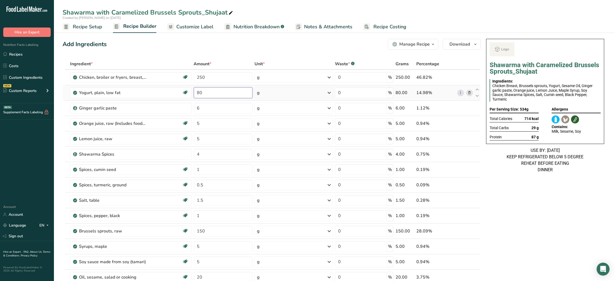
click at [196, 88] on input "80" at bounding box center [223, 92] width 58 height 11
click at [26, 54] on link "Recipes" at bounding box center [27, 54] width 54 height 10
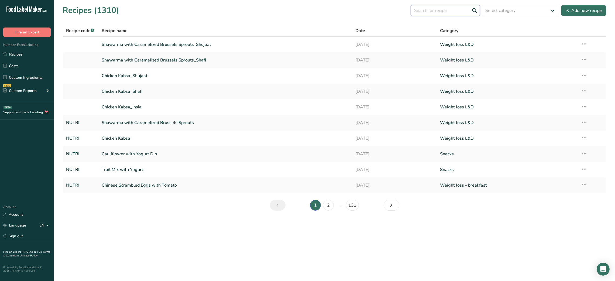
click at [442, 7] on input "text" at bounding box center [445, 10] width 69 height 11
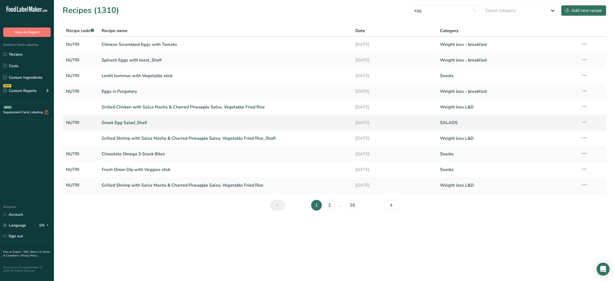
click at [161, 119] on link "Greek Egg Salad_Shafi" at bounding box center [225, 122] width 247 height 11
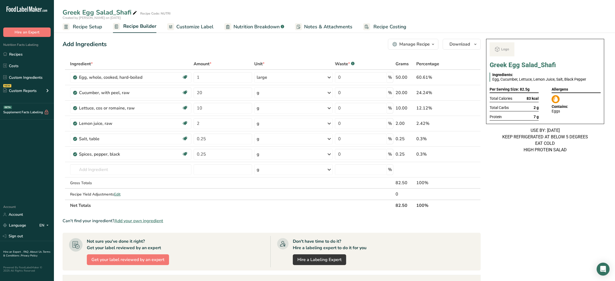
click at [135, 13] on icon at bounding box center [134, 13] width 5 height 8
click at [423, 45] on div "Manage Recipe" at bounding box center [414, 44] width 30 height 6
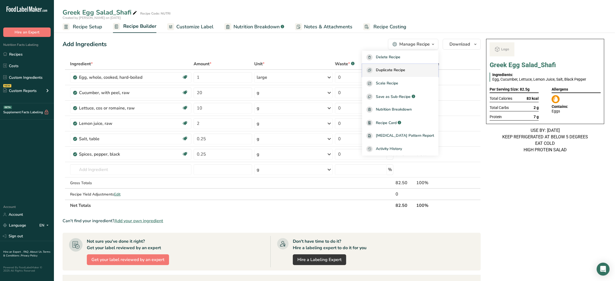
click at [405, 68] on span "Duplicate Recipe" at bounding box center [390, 70] width 29 height 6
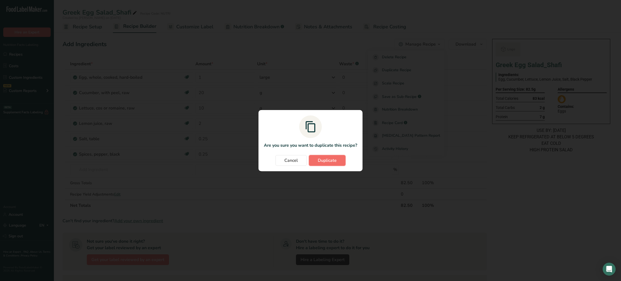
click at [328, 163] on span "Duplicate" at bounding box center [327, 160] width 19 height 6
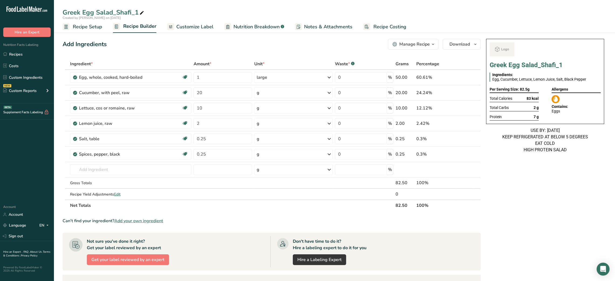
click at [140, 14] on icon at bounding box center [141, 13] width 5 height 8
click at [143, 48] on div "Add Ingredients Manage Recipe Delete Recipe Duplicate Recipe Scale Recipe Save …" at bounding box center [272, 44] width 418 height 11
click at [307, 49] on div "Add Ingredients Manage Recipe Delete Recipe Duplicate Recipe Scale Recipe Save …" at bounding box center [272, 44] width 418 height 11
click at [140, 45] on div "Add Ingredients Manage Recipe Delete Recipe Duplicate Recipe Scale Recipe Save …" at bounding box center [272, 44] width 418 height 11
